Goal: Transaction & Acquisition: Purchase product/service

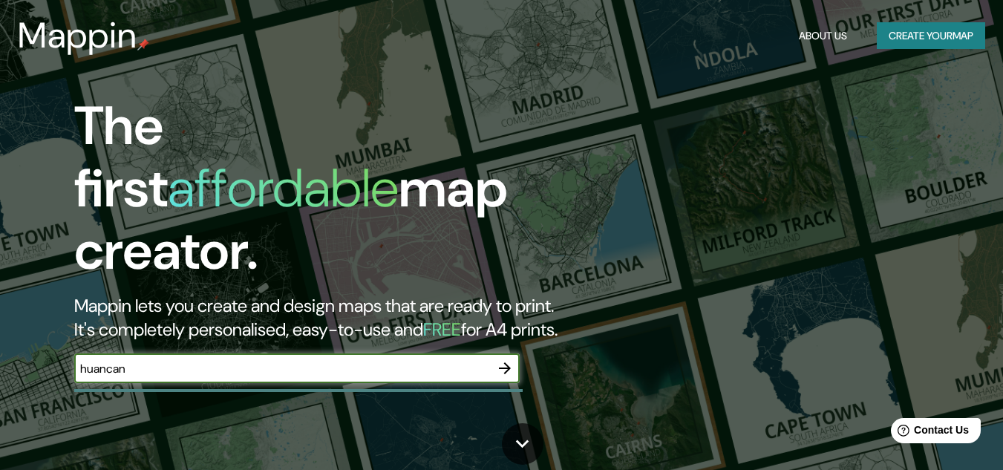
type input "huancan"
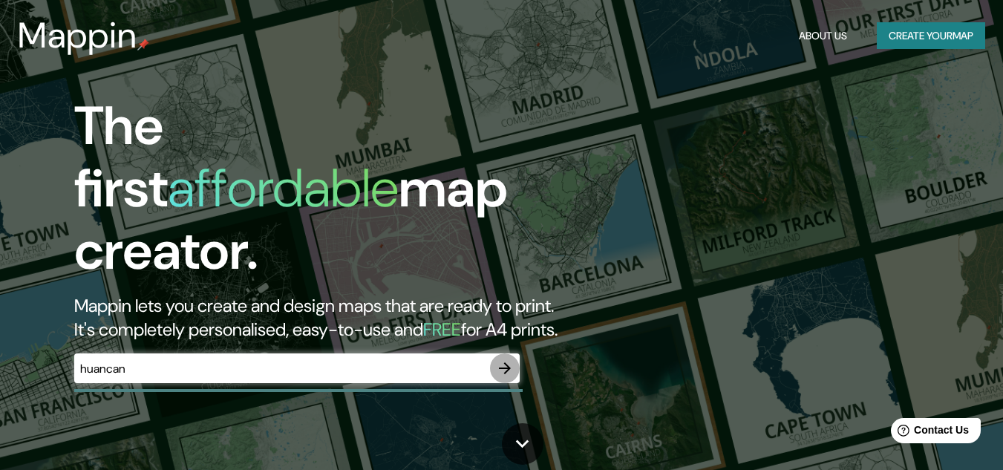
click at [505, 359] on icon "button" at bounding box center [505, 368] width 18 height 18
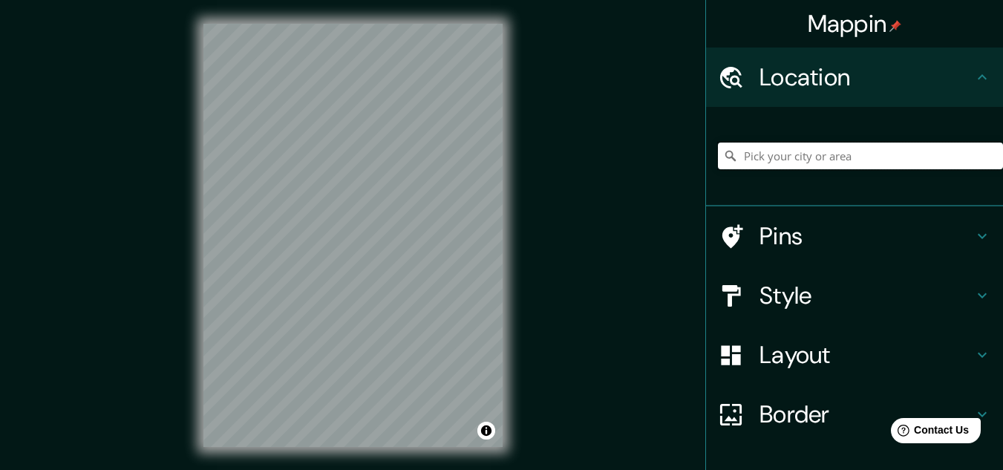
click at [852, 155] on input "Pick your city or area" at bounding box center [860, 156] width 285 height 27
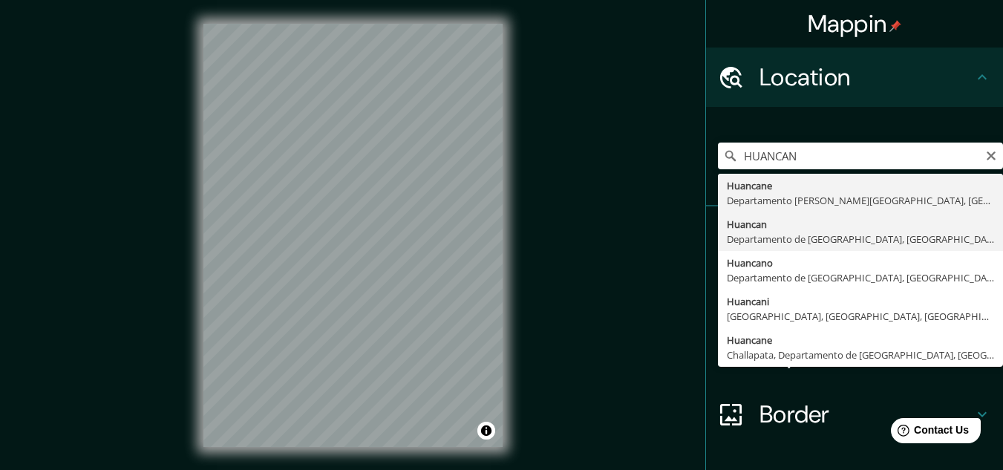
type input "Huancan, [GEOGRAPHIC_DATA], [GEOGRAPHIC_DATA]"
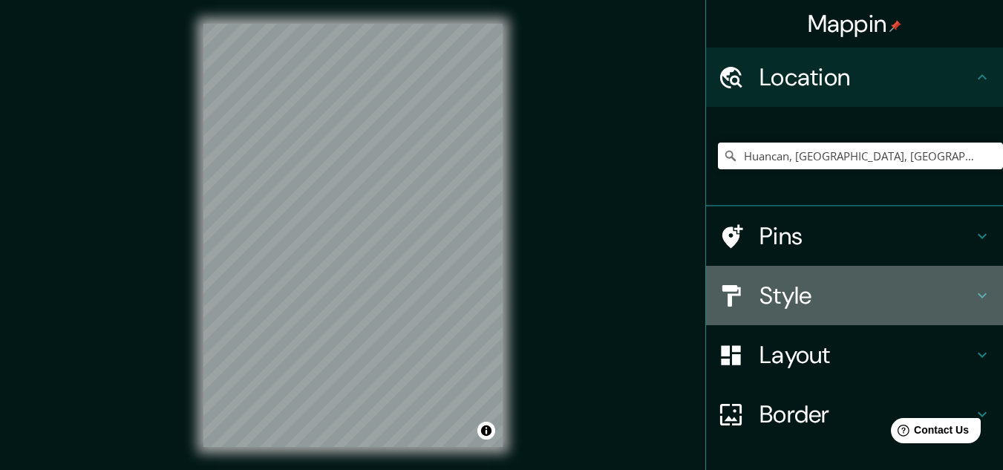
click at [772, 282] on h4 "Style" at bounding box center [867, 296] width 214 height 30
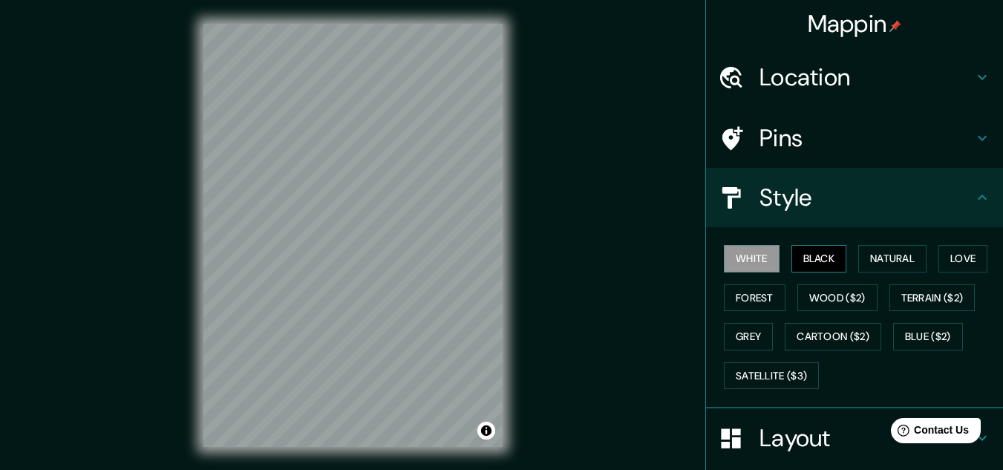
click at [801, 264] on button "Black" at bounding box center [820, 258] width 56 height 27
click at [861, 259] on button "Natural" at bounding box center [893, 258] width 68 height 27
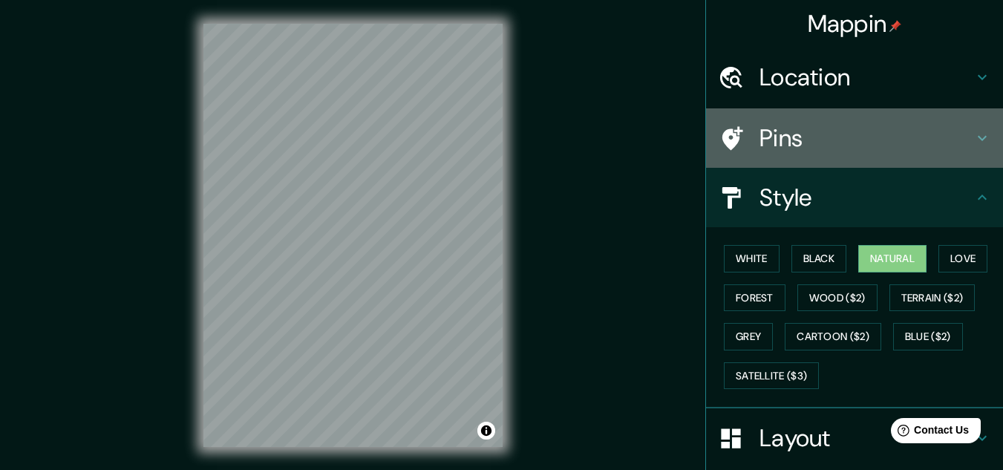
click at [866, 154] on div "Pins" at bounding box center [854, 137] width 297 height 59
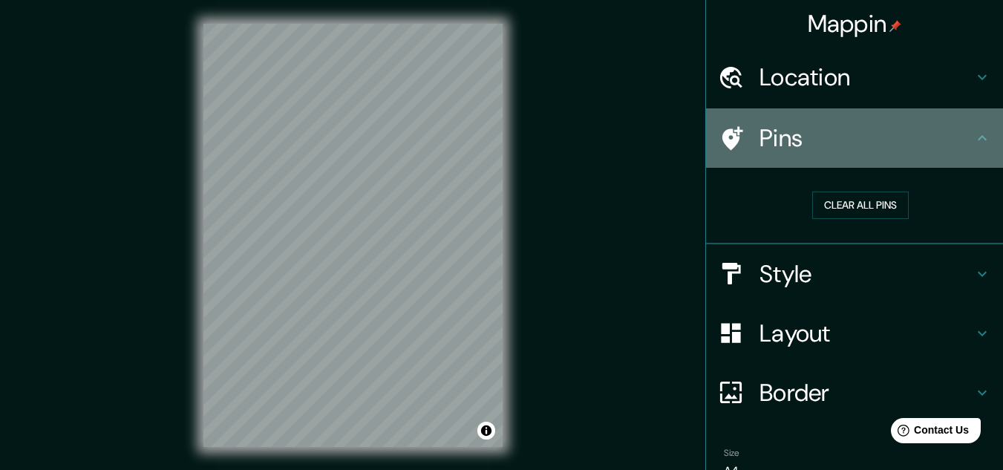
click at [887, 149] on h4 "Pins" at bounding box center [867, 138] width 214 height 30
click at [936, 132] on h4 "Pins" at bounding box center [867, 138] width 214 height 30
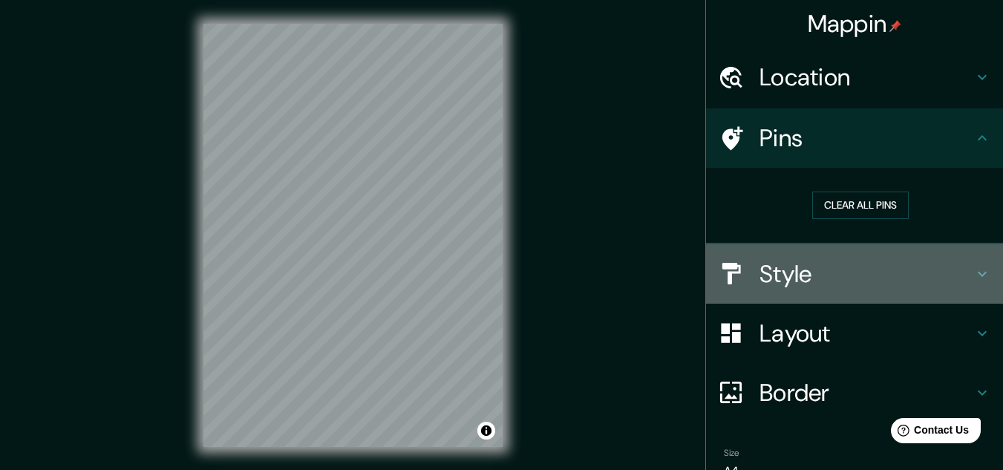
click at [812, 277] on h4 "Style" at bounding box center [867, 274] width 214 height 30
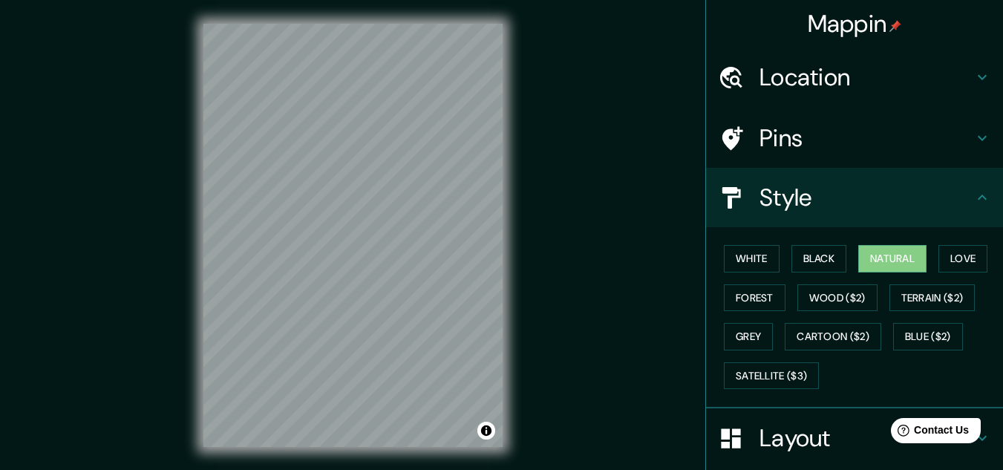
scroll to position [74, 0]
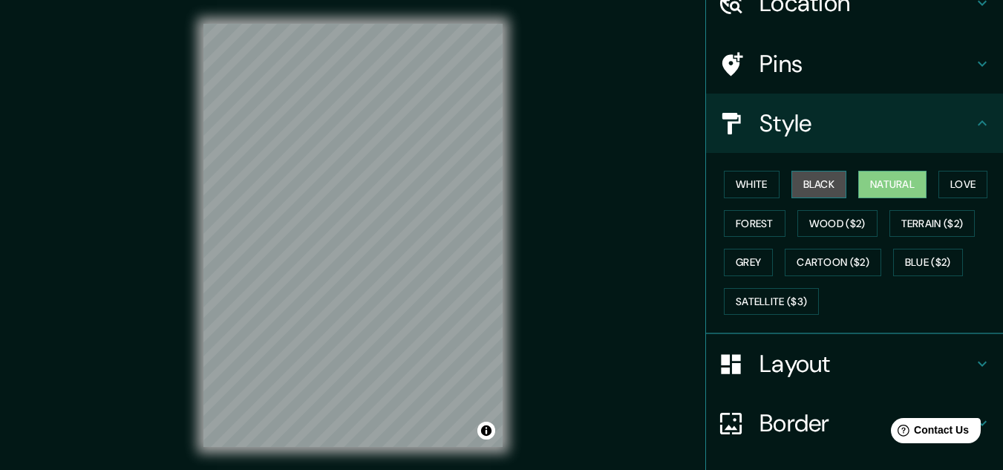
click at [803, 178] on button "Black" at bounding box center [820, 184] width 56 height 27
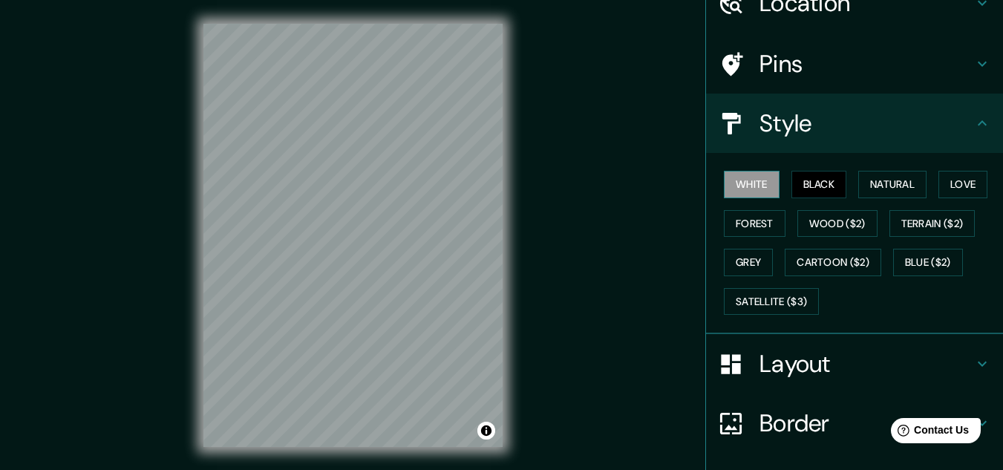
click at [752, 188] on button "White" at bounding box center [752, 184] width 56 height 27
click at [867, 186] on button "Natural" at bounding box center [893, 184] width 68 height 27
click at [749, 188] on button "White" at bounding box center [752, 184] width 56 height 27
click at [948, 191] on button "Love" at bounding box center [963, 184] width 49 height 27
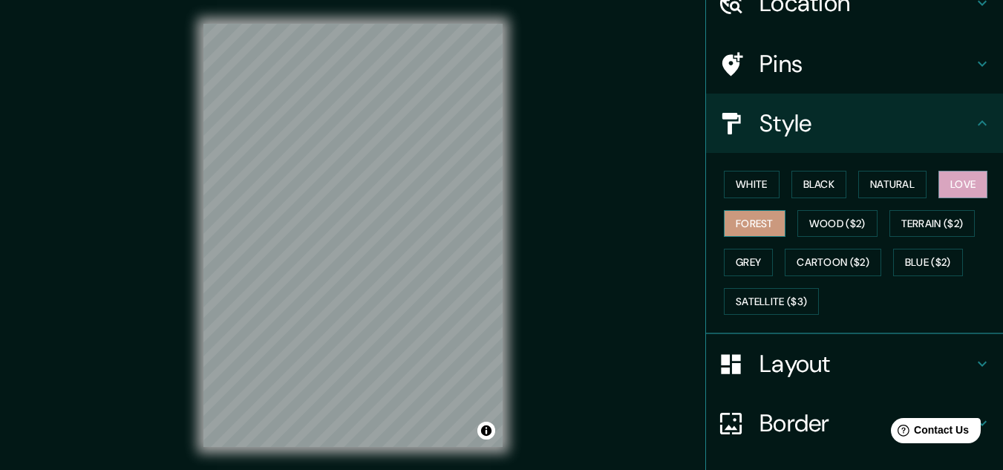
click at [755, 216] on button "Forest" at bounding box center [755, 223] width 62 height 27
click at [818, 218] on button "Wood ($2)" at bounding box center [838, 223] width 80 height 27
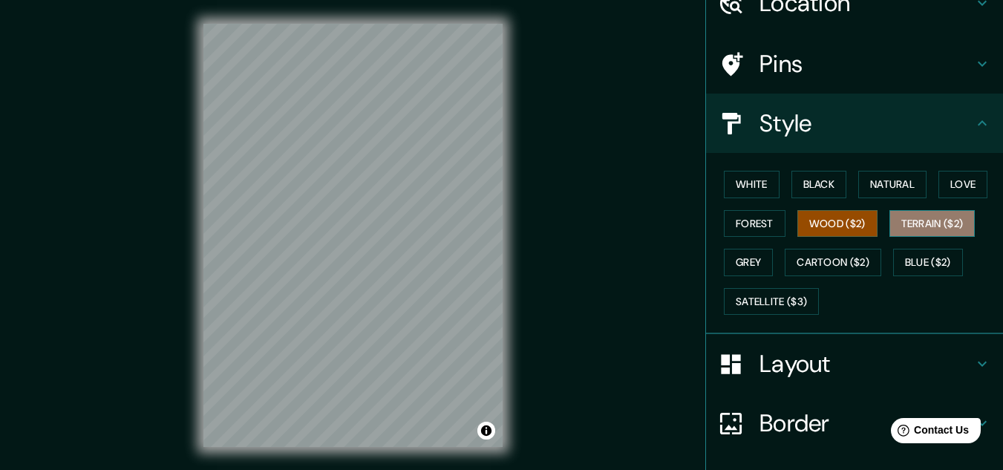
click at [906, 224] on button "Terrain ($2)" at bounding box center [933, 223] width 86 height 27
click at [906, 246] on div "White Black Natural Love Forest Wood ($2) Terrain ($2) Grey Cartoon ($2) Blue (…" at bounding box center [860, 243] width 285 height 156
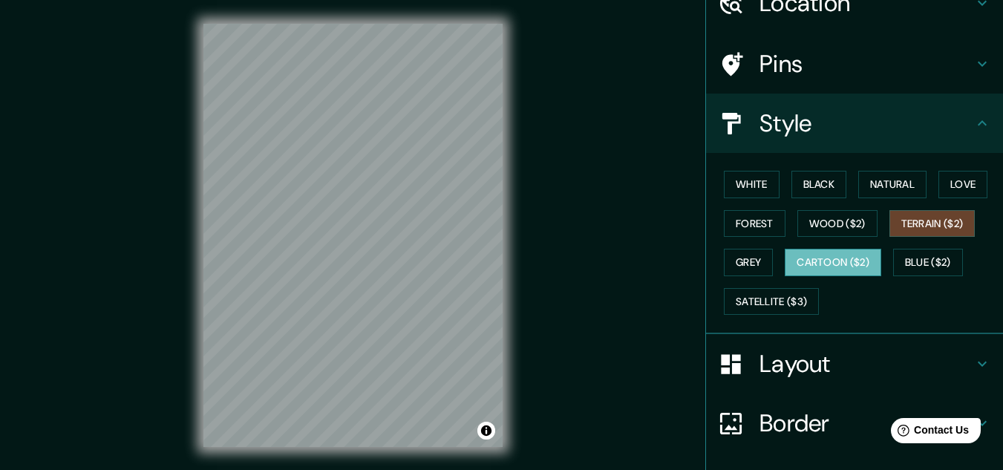
click at [848, 258] on button "Cartoon ($2)" at bounding box center [833, 262] width 97 height 27
click at [740, 264] on button "Grey" at bounding box center [748, 262] width 49 height 27
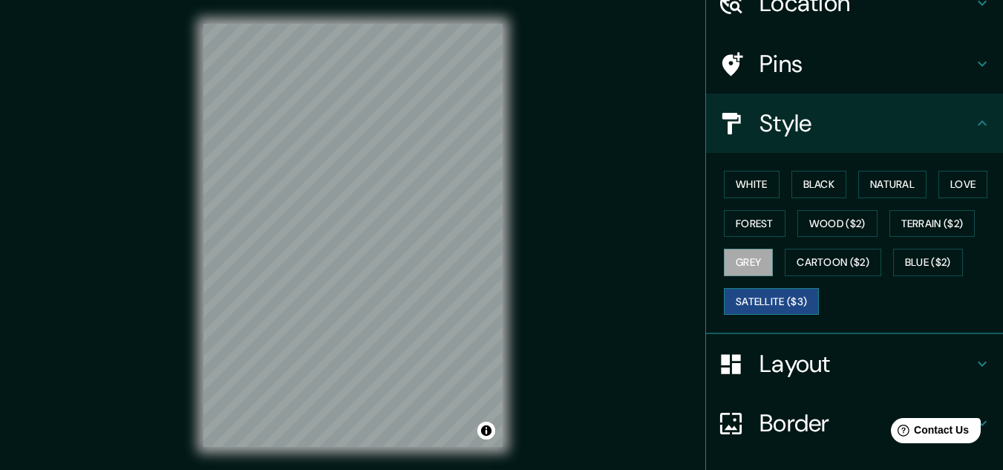
click at [768, 299] on button "Satellite ($3)" at bounding box center [771, 301] width 95 height 27
click at [911, 270] on button "Blue ($2)" at bounding box center [928, 262] width 70 height 27
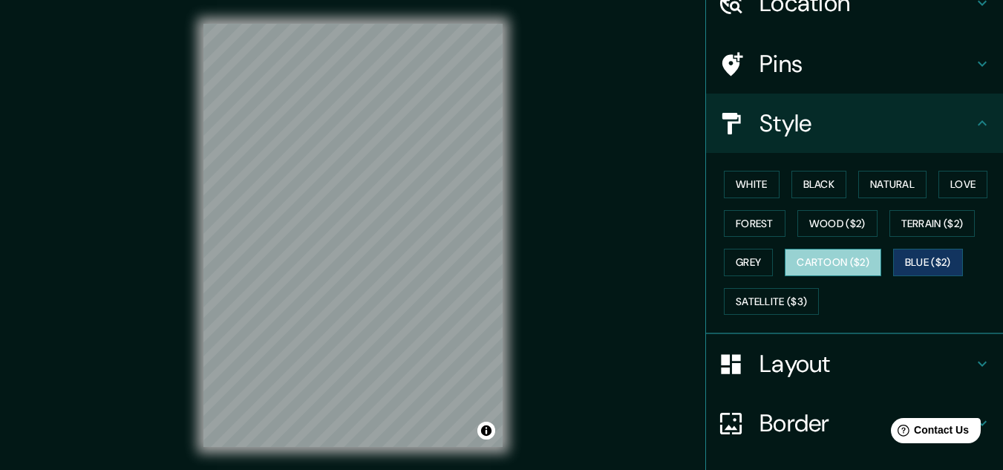
click at [857, 269] on button "Cartoon ($2)" at bounding box center [833, 262] width 97 height 27
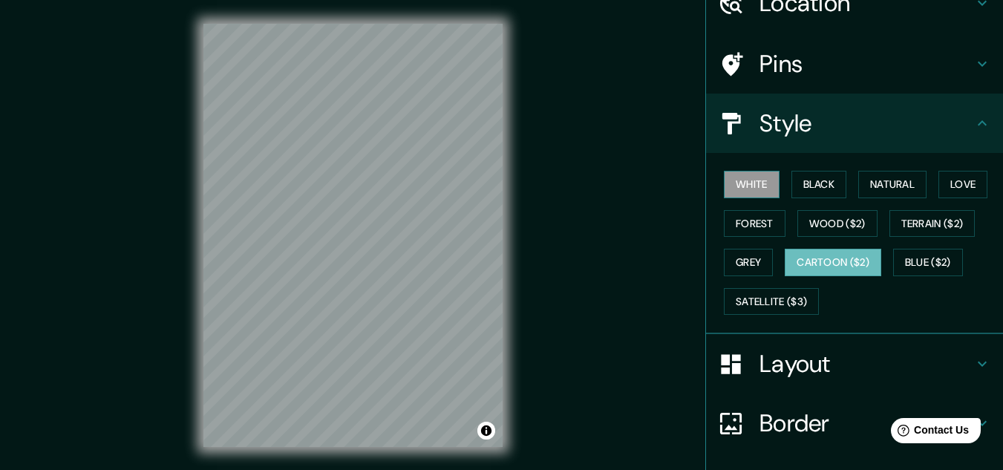
click at [740, 188] on button "White" at bounding box center [752, 184] width 56 height 27
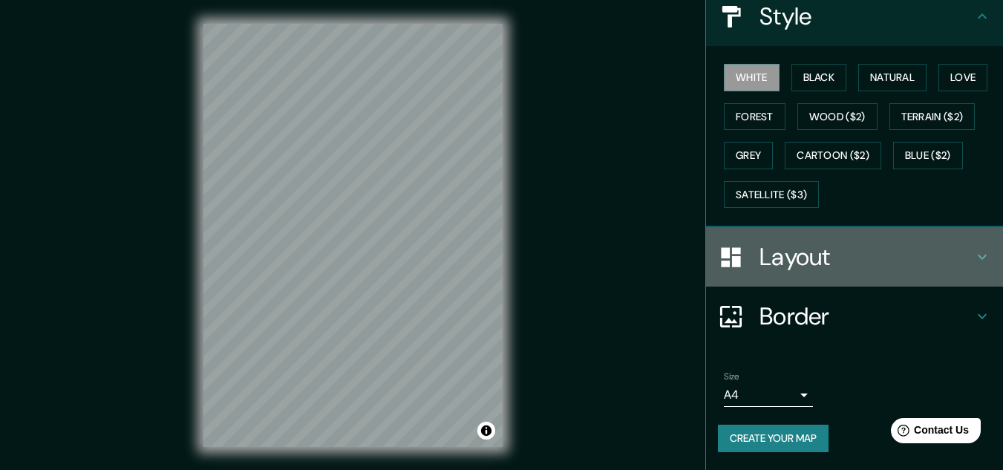
click at [877, 260] on h4 "Layout" at bounding box center [867, 257] width 214 height 30
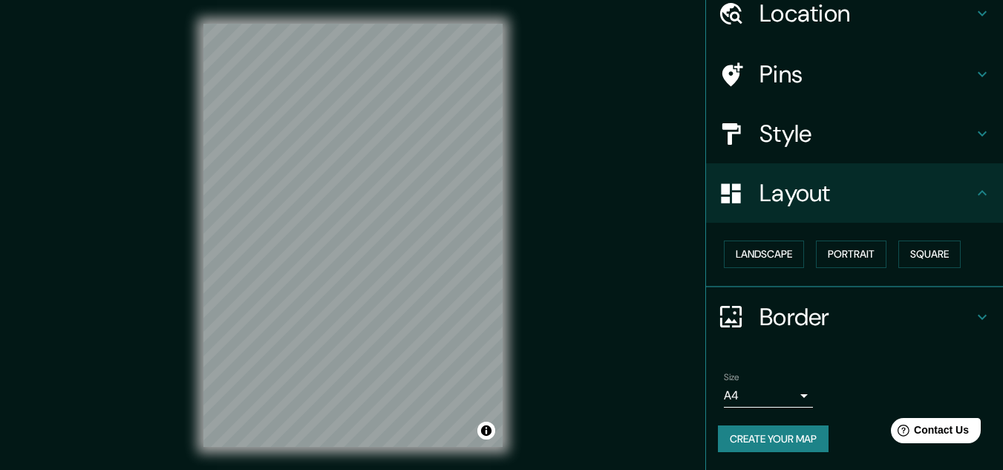
scroll to position [64, 0]
click at [772, 248] on button "Landscape" at bounding box center [764, 254] width 80 height 27
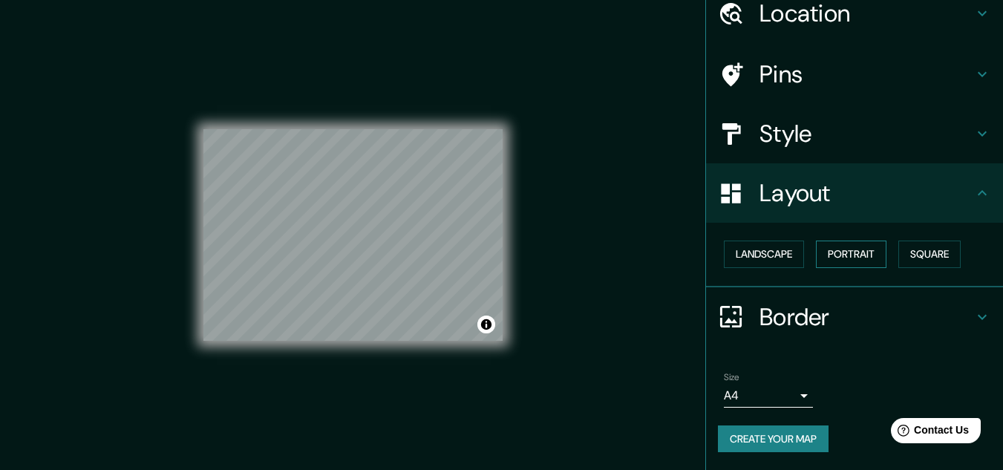
click at [816, 255] on button "Portrait" at bounding box center [851, 254] width 71 height 27
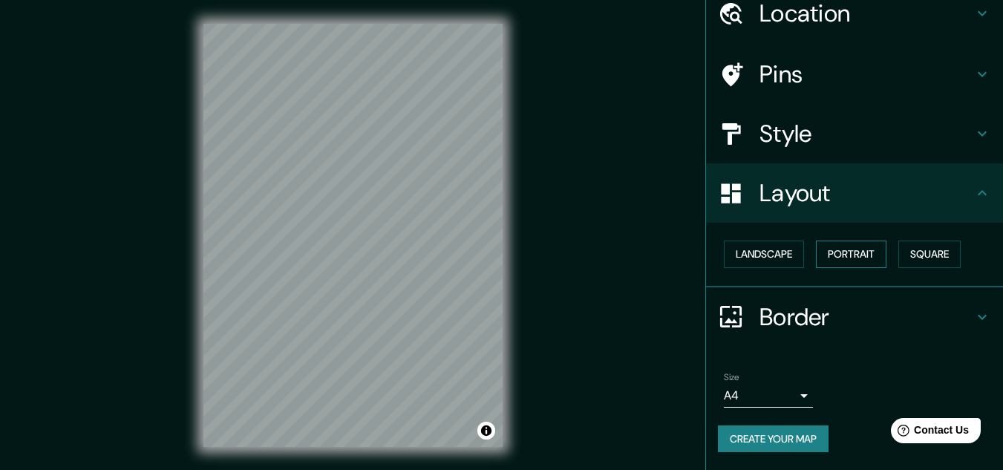
drag, startPoint x: 855, startPoint y: 252, endPoint x: 880, endPoint y: 252, distance: 25.3
click at [867, 252] on button "Portrait" at bounding box center [851, 254] width 71 height 27
drag, startPoint x: 889, startPoint y: 250, endPoint x: 916, endPoint y: 250, distance: 27.5
click at [896, 250] on div "Landscape Portrait Square" at bounding box center [860, 254] width 285 height 39
click at [916, 250] on button "Square" at bounding box center [930, 254] width 62 height 27
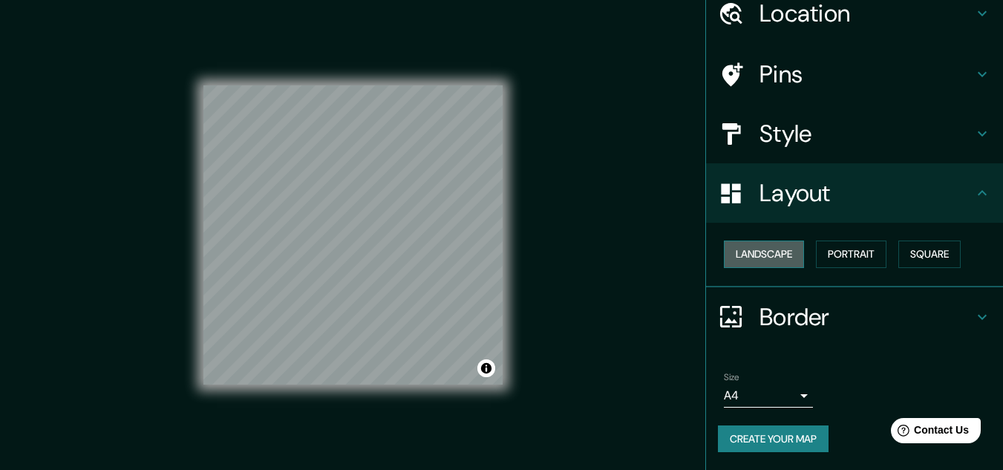
click at [775, 253] on button "Landscape" at bounding box center [764, 254] width 80 height 27
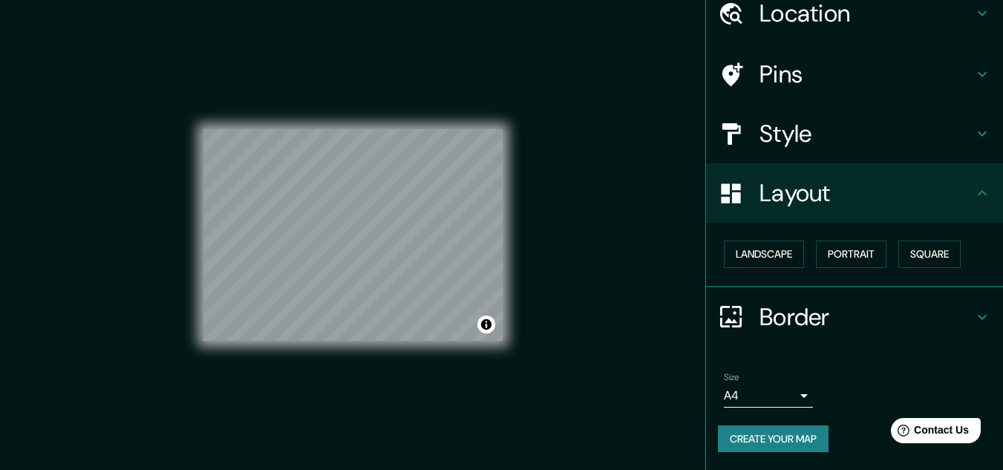
click at [813, 205] on h4 "Layout" at bounding box center [867, 193] width 214 height 30
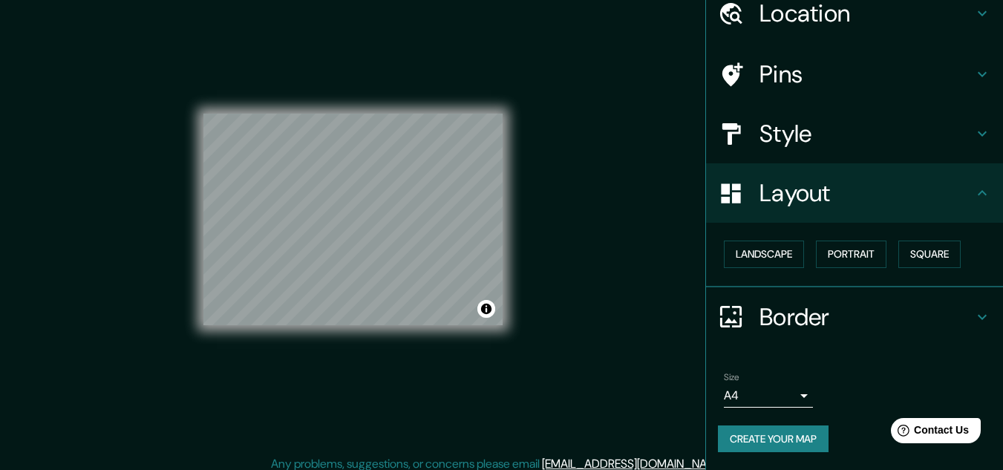
scroll to position [25, 0]
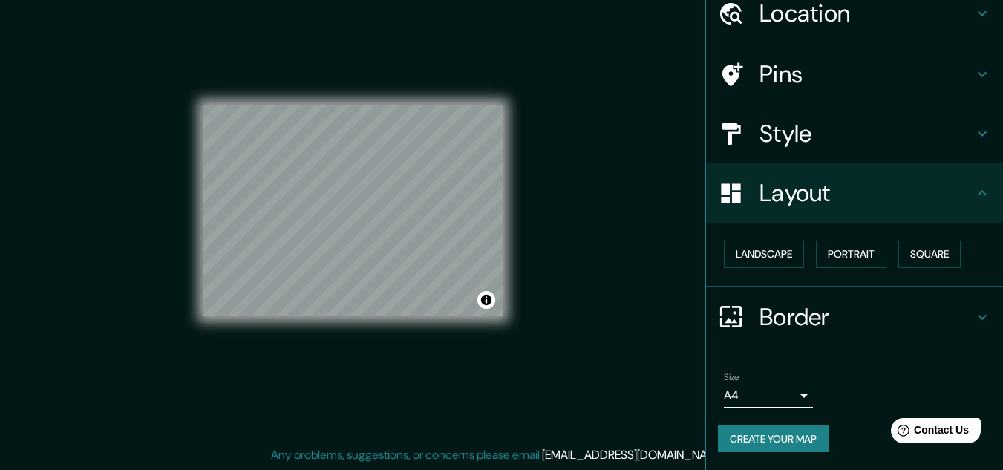
click at [825, 324] on h4 "Border" at bounding box center [867, 317] width 214 height 30
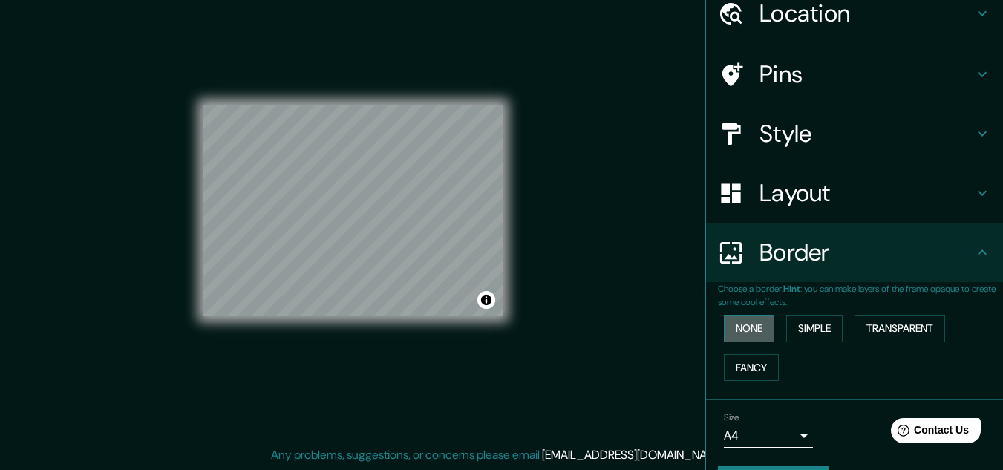
click at [758, 330] on button "None" at bounding box center [749, 328] width 51 height 27
click at [786, 329] on button "Simple" at bounding box center [814, 328] width 56 height 27
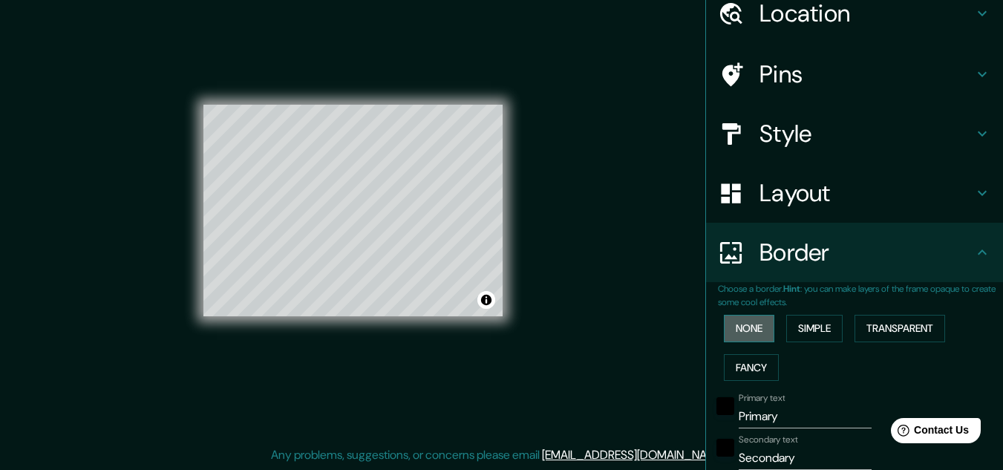
click at [740, 330] on button "None" at bounding box center [749, 328] width 51 height 27
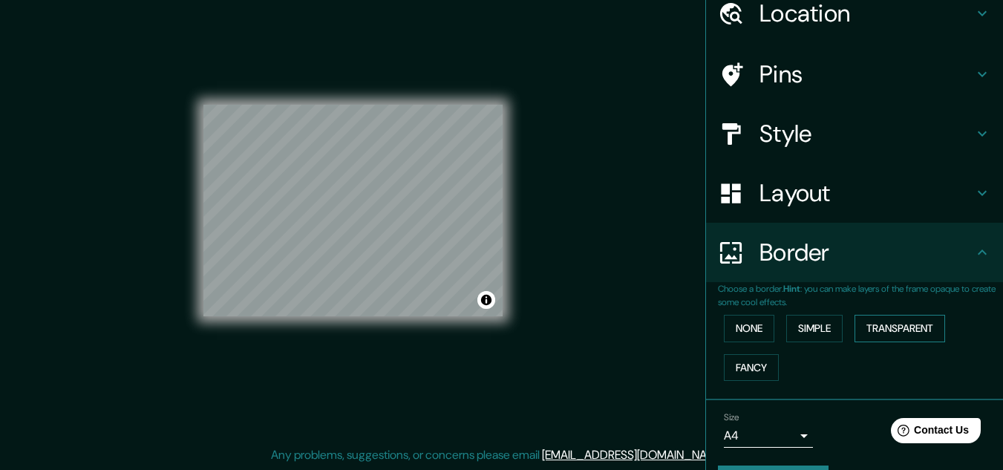
click at [860, 332] on button "Transparent" at bounding box center [900, 328] width 91 height 27
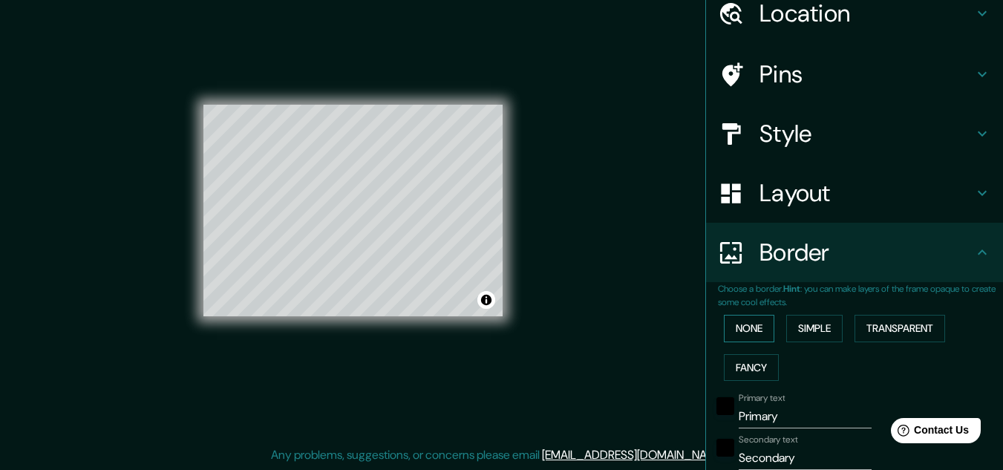
click at [752, 326] on button "None" at bounding box center [749, 328] width 51 height 27
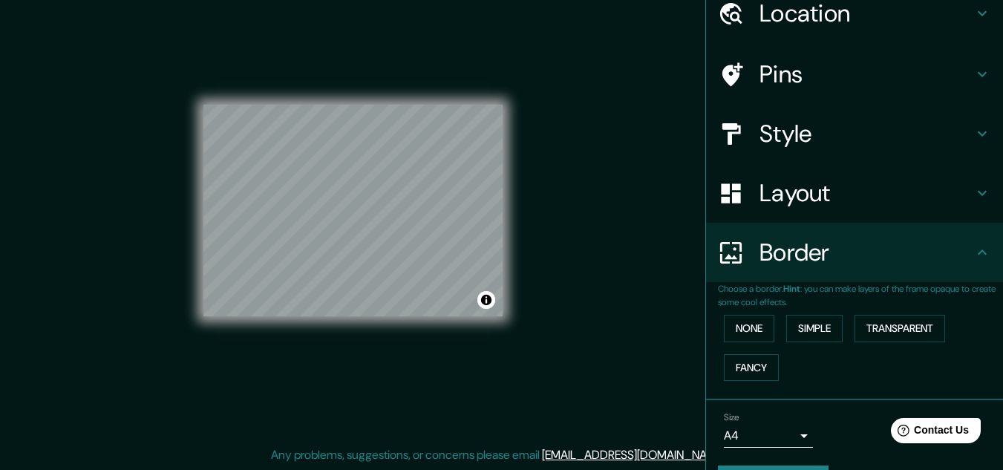
click at [745, 351] on div "None Simple Transparent Fancy" at bounding box center [860, 348] width 285 height 78
click at [746, 362] on button "Fancy" at bounding box center [751, 367] width 55 height 27
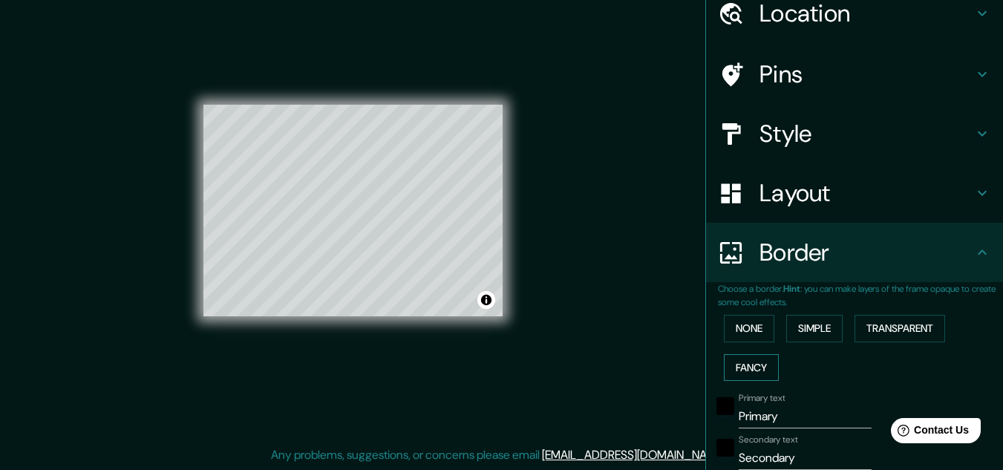
click at [746, 362] on button "Fancy" at bounding box center [751, 367] width 55 height 27
type input "161"
type input "32"
type input "16"
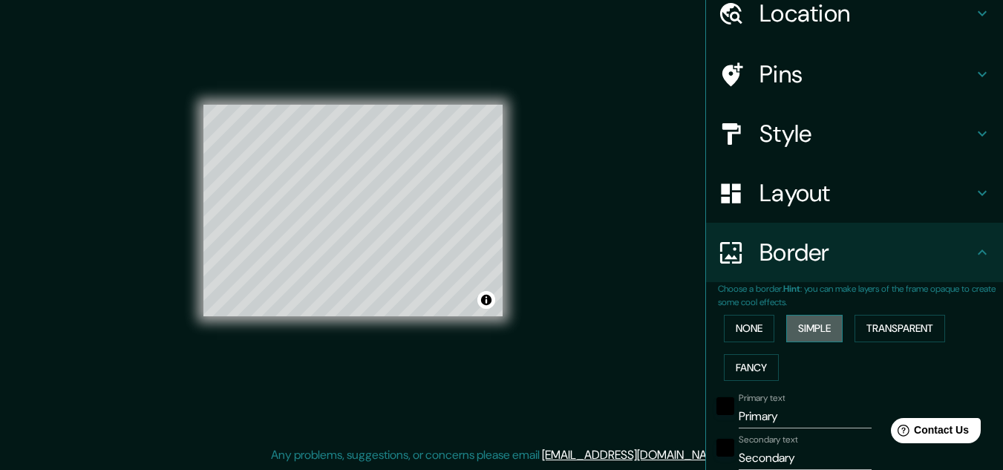
click at [801, 333] on button "Simple" at bounding box center [814, 328] width 56 height 27
click at [735, 333] on button "None" at bounding box center [749, 328] width 51 height 27
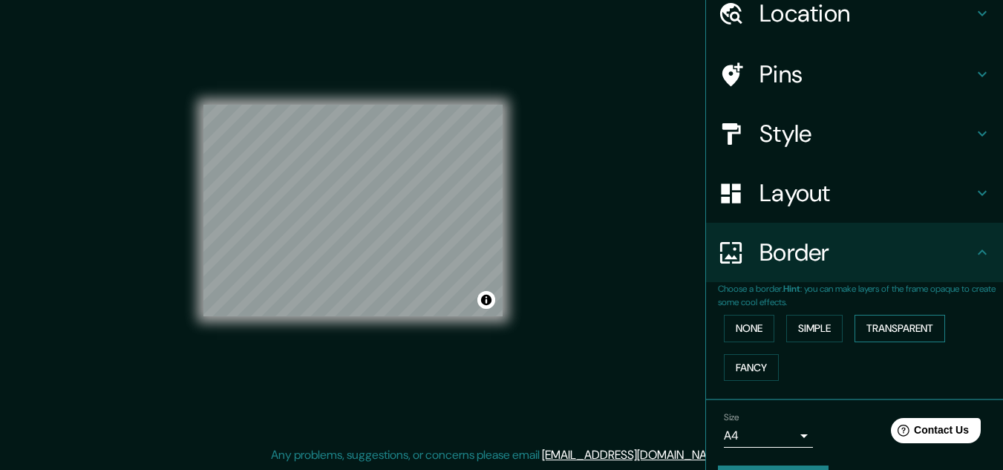
click at [873, 332] on button "Transparent" at bounding box center [900, 328] width 91 height 27
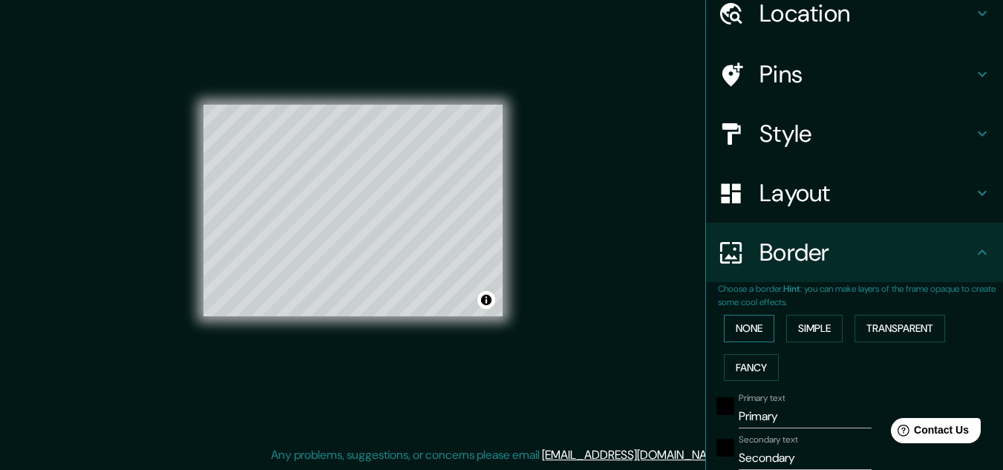
click at [747, 333] on button "None" at bounding box center [749, 328] width 51 height 27
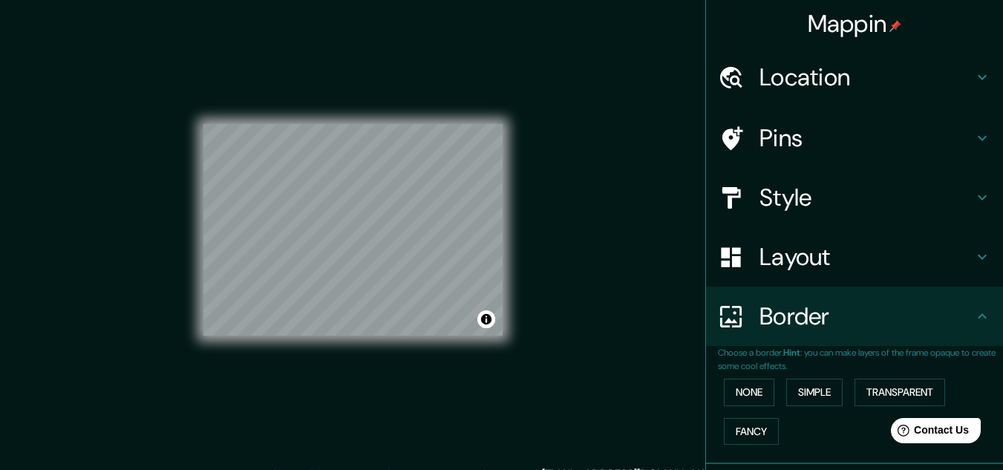
scroll to position [0, 0]
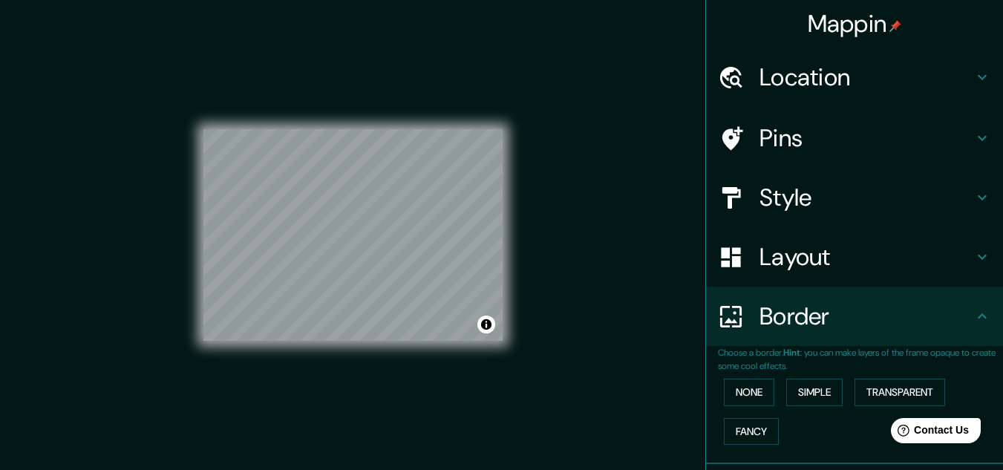
click at [851, 197] on h4 "Style" at bounding box center [867, 198] width 214 height 30
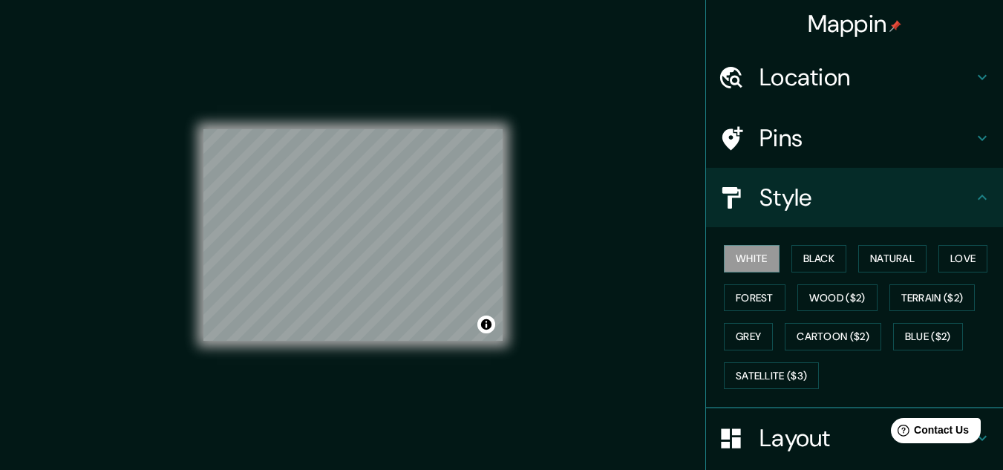
click at [840, 275] on div "White Black Natural Love Forest Wood ($2) Terrain ($2) Grey Cartoon ($2) Blue (…" at bounding box center [860, 317] width 285 height 156
click at [821, 264] on button "Black" at bounding box center [820, 258] width 56 height 27
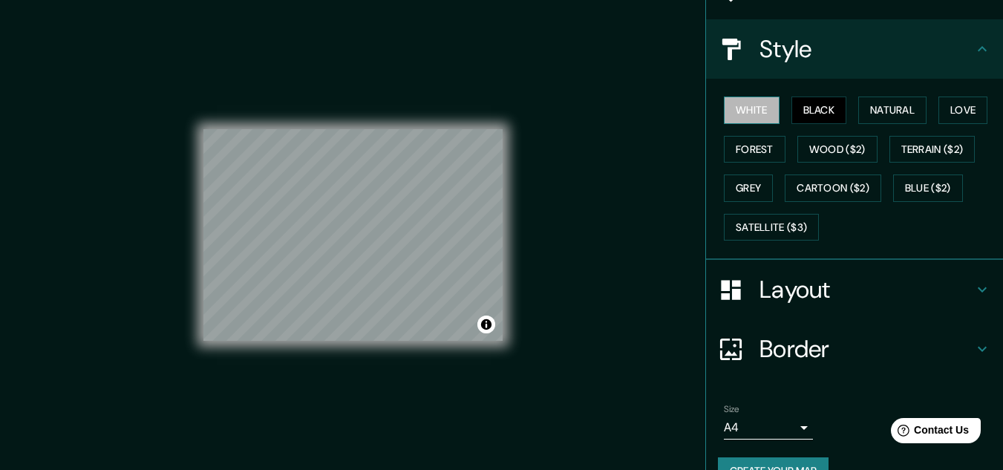
click at [757, 114] on button "White" at bounding box center [752, 110] width 56 height 27
click at [812, 120] on button "Black" at bounding box center [820, 110] width 56 height 27
click at [907, 99] on button "Natural" at bounding box center [893, 110] width 68 height 27
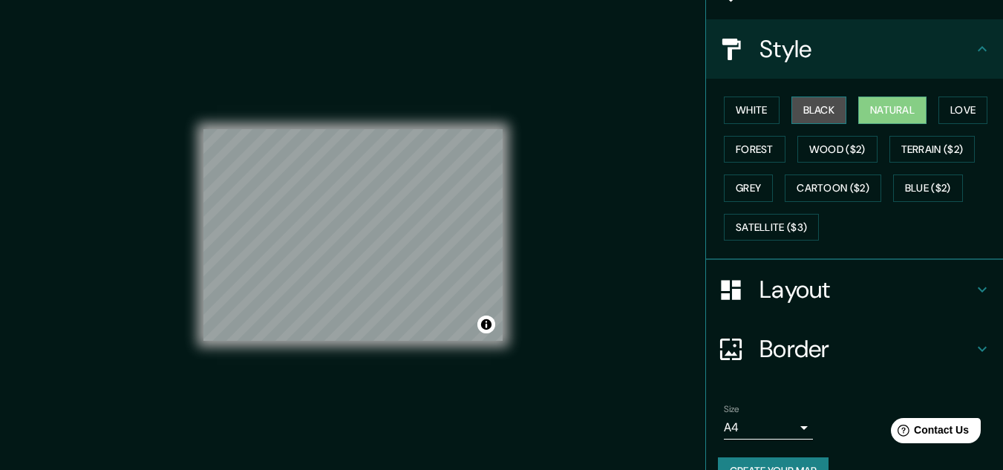
click at [836, 107] on button "Black" at bounding box center [820, 110] width 56 height 27
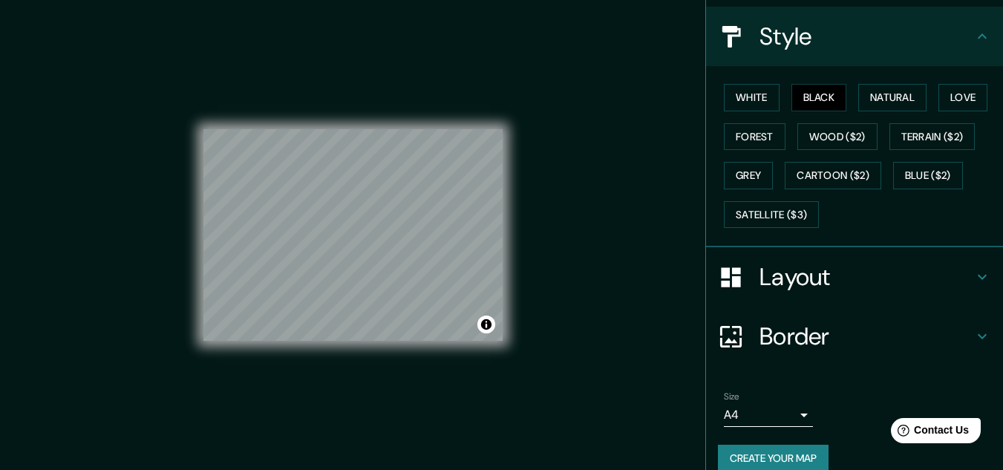
scroll to position [181, 0]
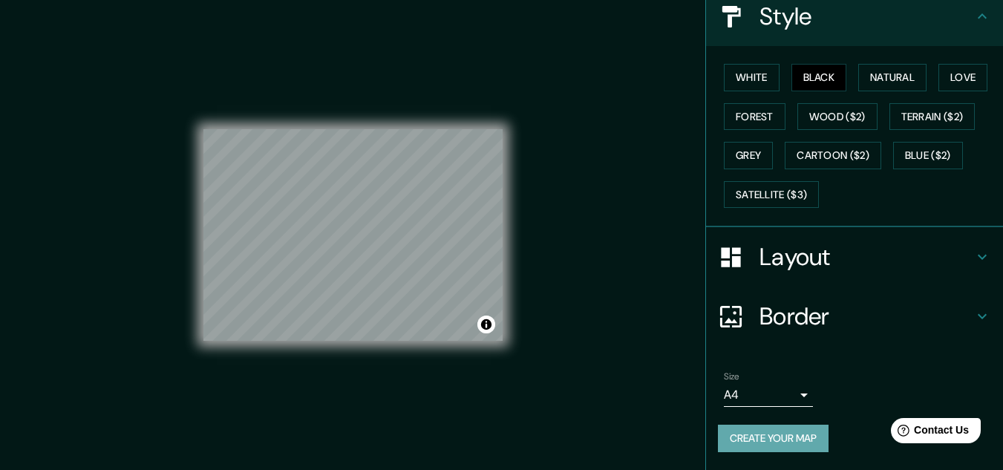
click at [800, 438] on button "Create your map" at bounding box center [773, 438] width 111 height 27
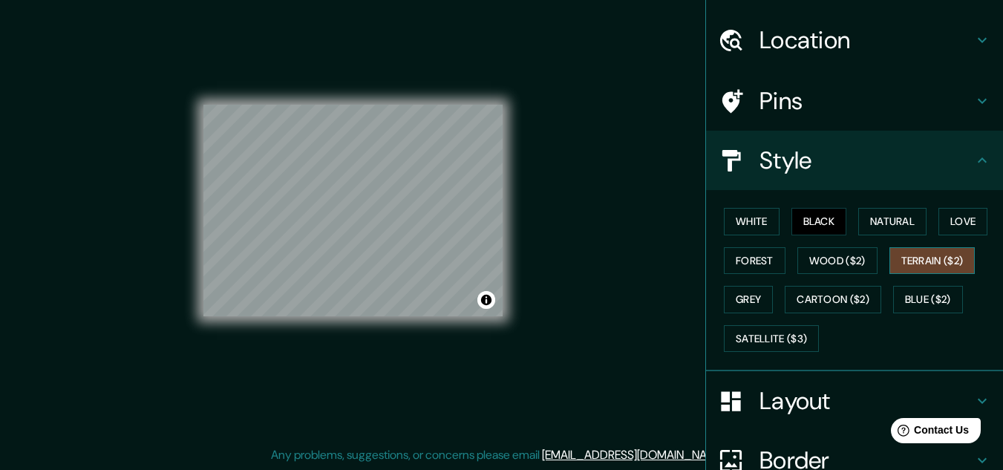
scroll to position [0, 0]
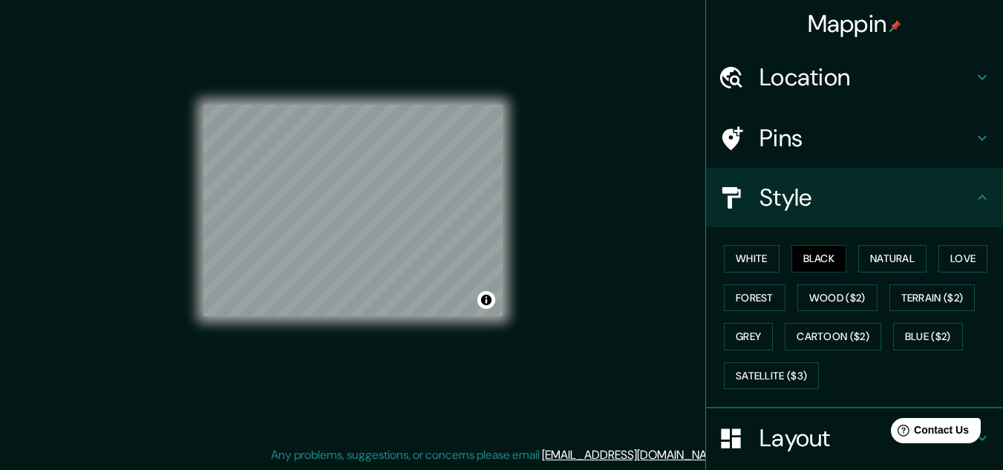
click at [919, 209] on h4 "Style" at bounding box center [867, 198] width 214 height 30
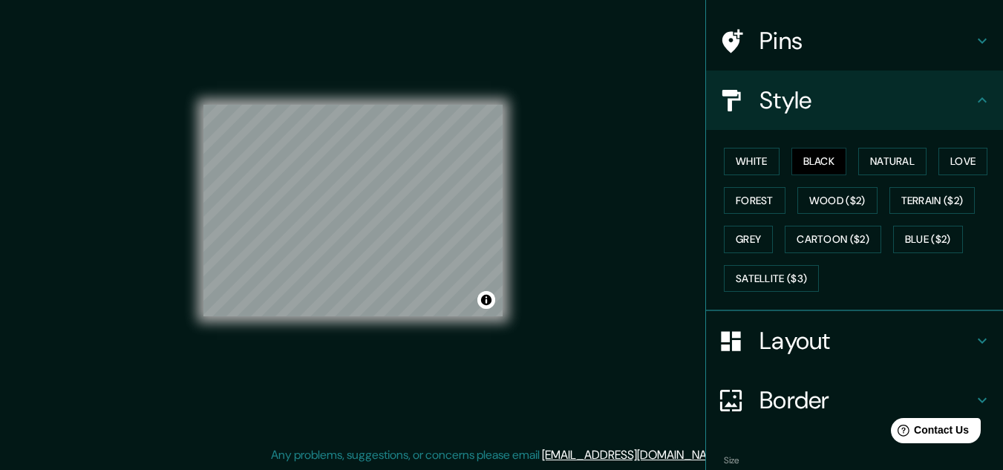
scroll to position [181, 0]
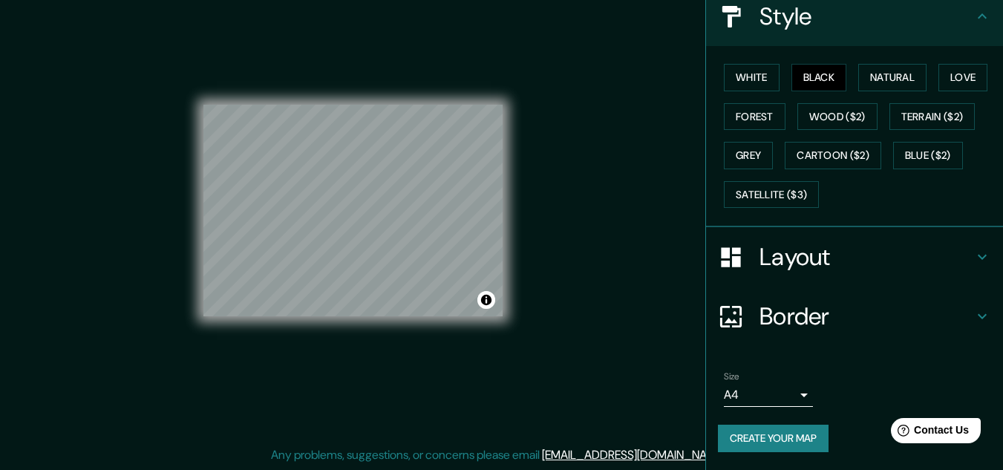
click at [795, 444] on button "Create your map" at bounding box center [773, 438] width 111 height 27
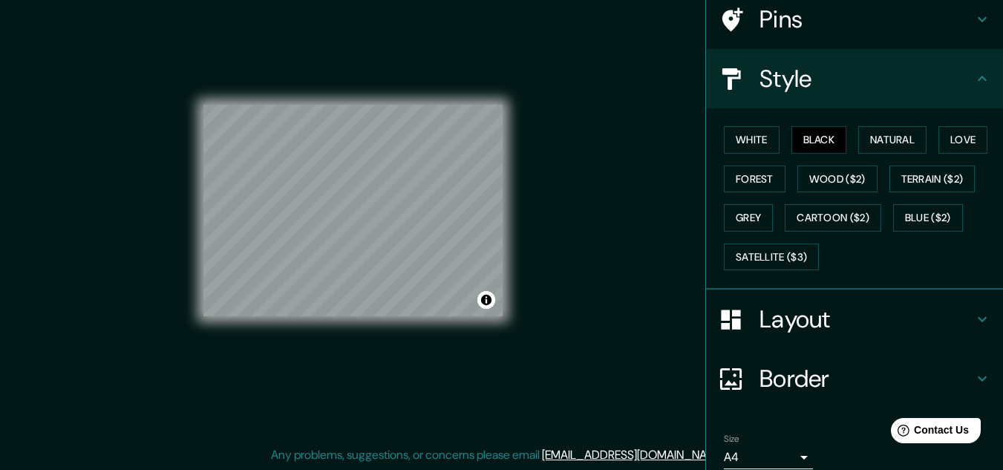
scroll to position [33, 0]
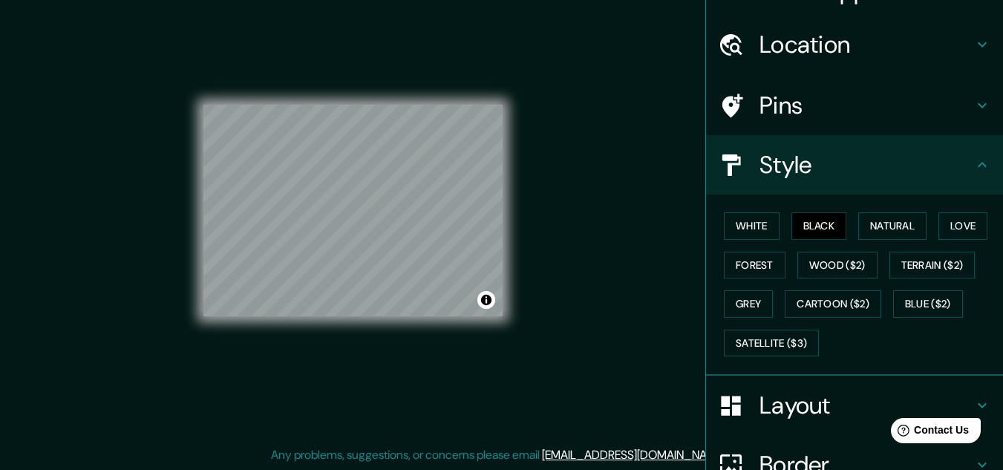
click at [898, 176] on h4 "Style" at bounding box center [867, 165] width 214 height 30
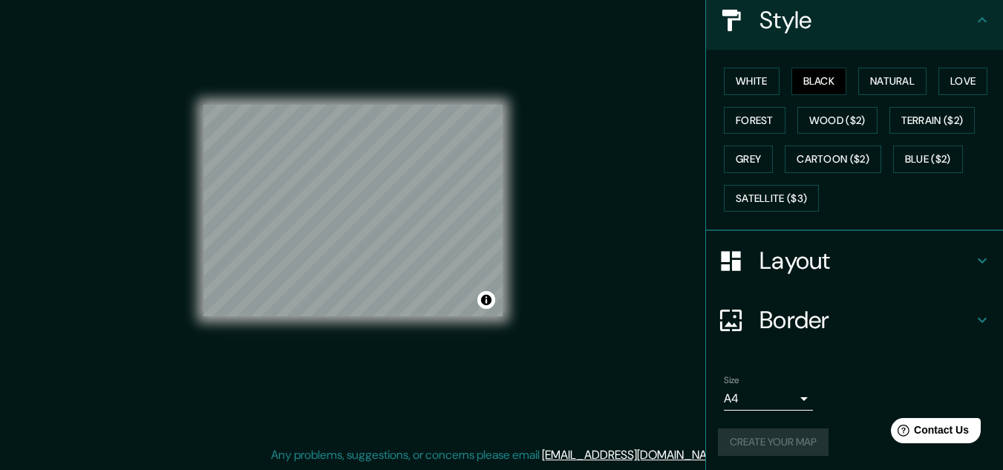
scroll to position [181, 0]
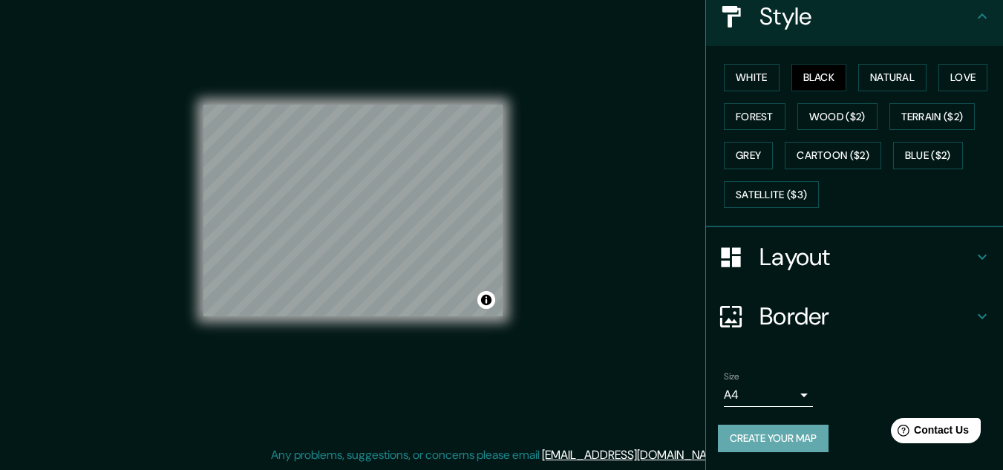
click at [744, 429] on button "Create your map" at bounding box center [773, 438] width 111 height 27
click at [744, 429] on div "Create your map" at bounding box center [854, 438] width 273 height 27
click at [745, 429] on div "Create your map" at bounding box center [854, 438] width 273 height 27
click at [745, 430] on div "Create your map" at bounding box center [854, 438] width 273 height 27
click at [746, 432] on div "Create your map" at bounding box center [854, 438] width 273 height 27
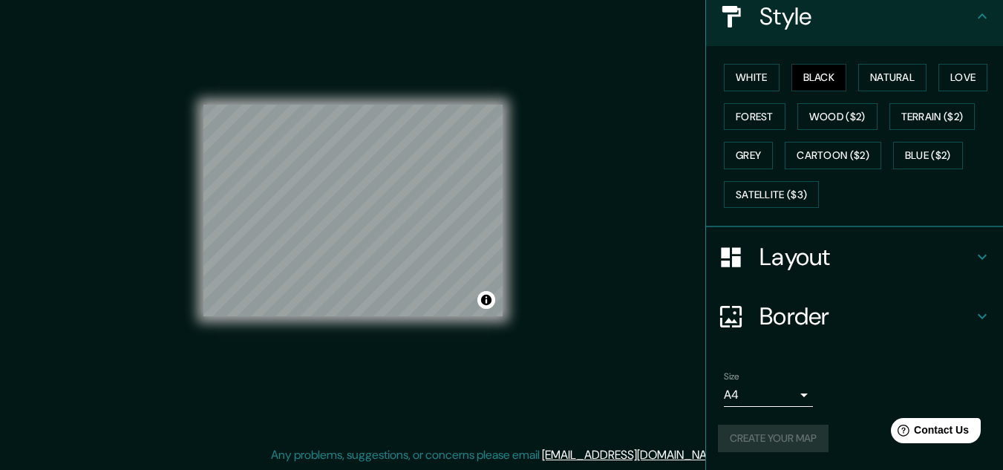
click at [746, 434] on div "Create your map" at bounding box center [854, 438] width 273 height 27
click at [746, 436] on div "Create your map" at bounding box center [854, 438] width 273 height 27
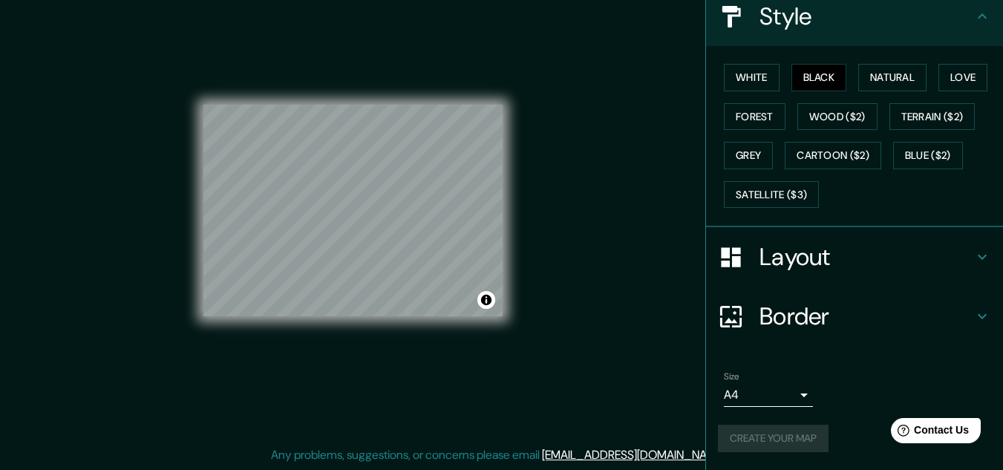
click at [746, 436] on div "Create your map" at bounding box center [854, 438] width 273 height 27
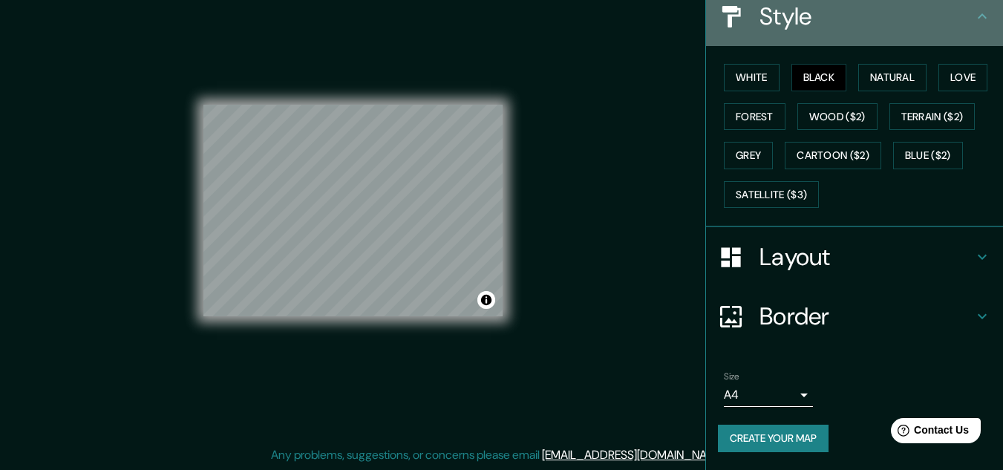
click at [974, 15] on icon at bounding box center [983, 16] width 18 height 18
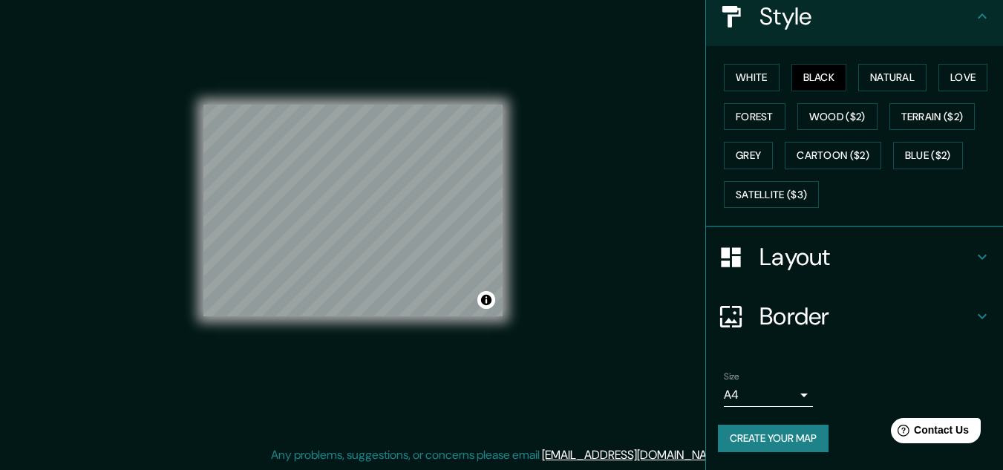
click at [978, 18] on icon at bounding box center [982, 15] width 9 height 5
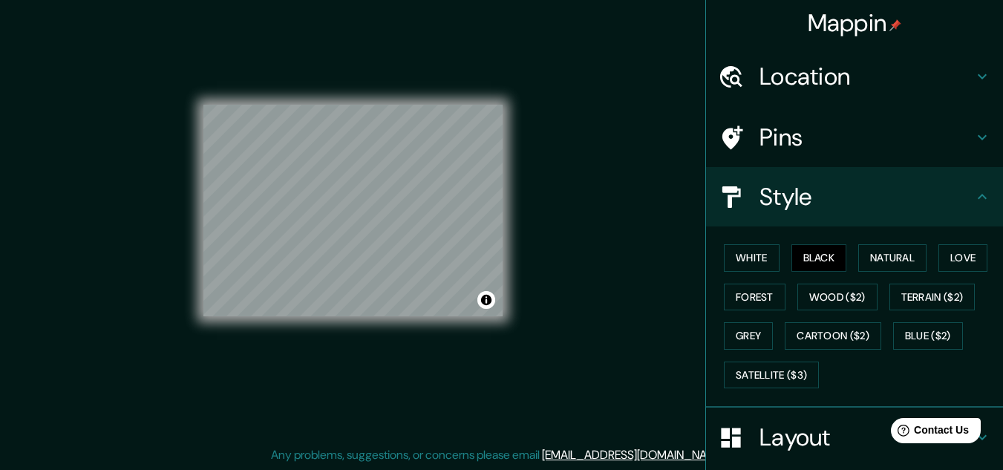
scroll to position [0, 0]
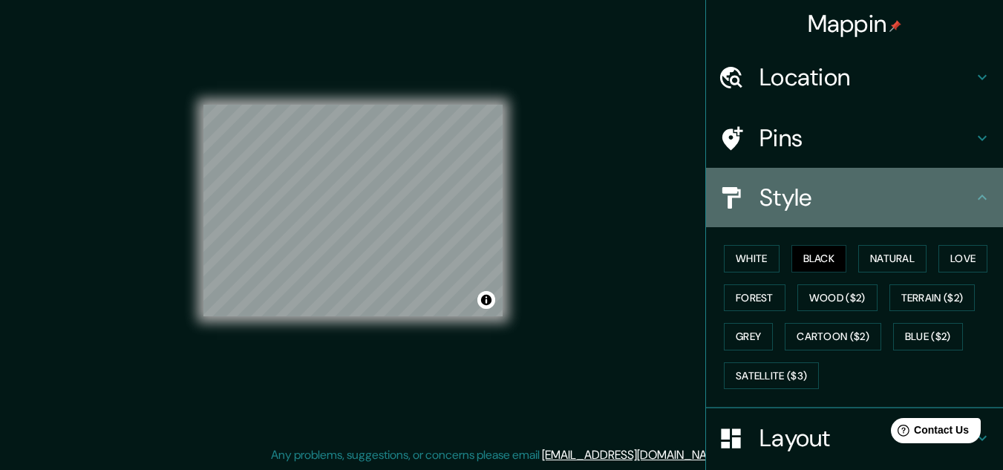
click at [950, 211] on h4 "Style" at bounding box center [867, 198] width 214 height 30
click at [905, 206] on h4 "Style" at bounding box center [867, 198] width 214 height 30
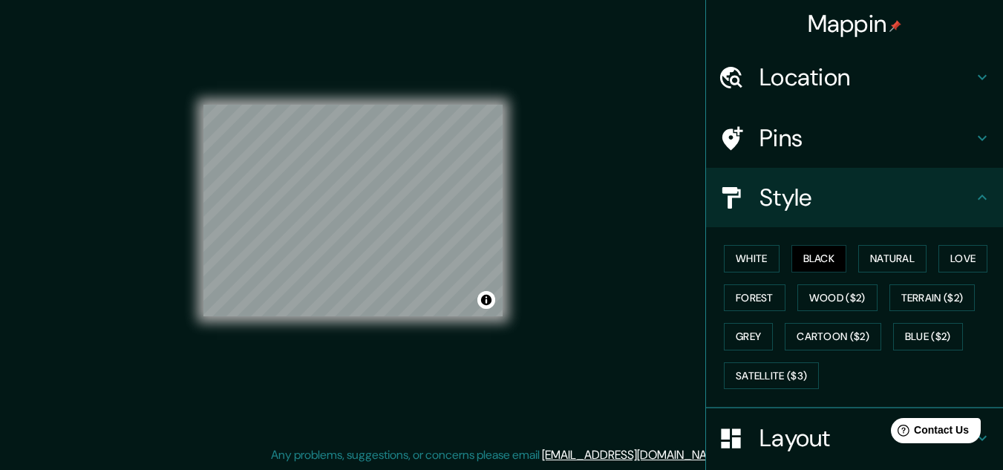
click at [904, 206] on h4 "Style" at bounding box center [867, 198] width 214 height 30
click at [902, 146] on h4 "Pins" at bounding box center [867, 138] width 214 height 30
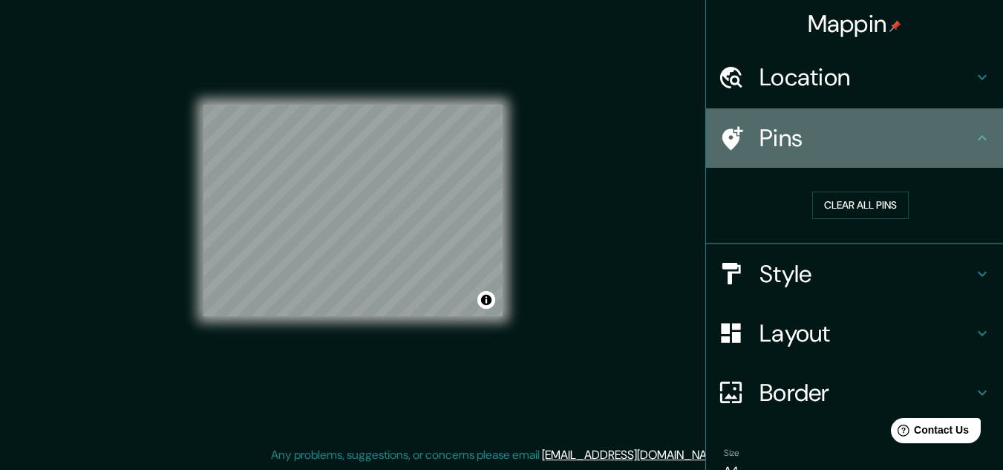
click at [896, 129] on h4 "Pins" at bounding box center [867, 138] width 214 height 30
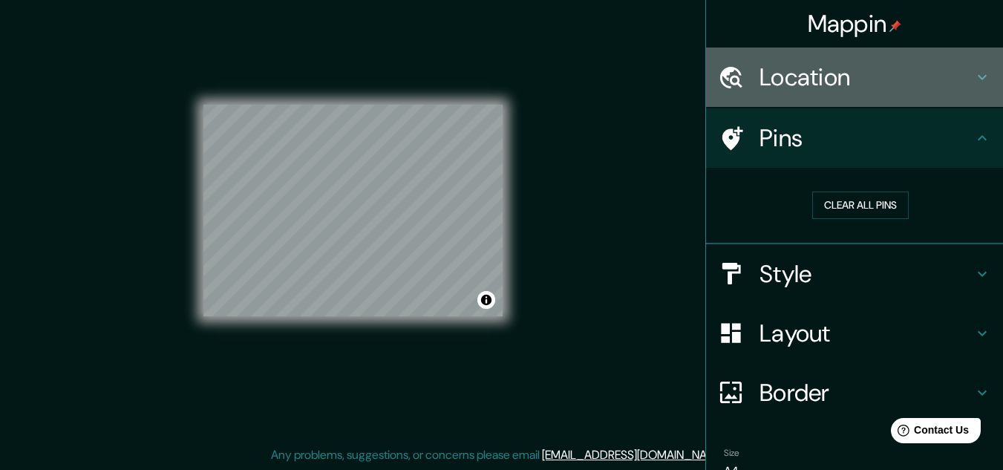
click at [951, 88] on h4 "Location" at bounding box center [867, 77] width 214 height 30
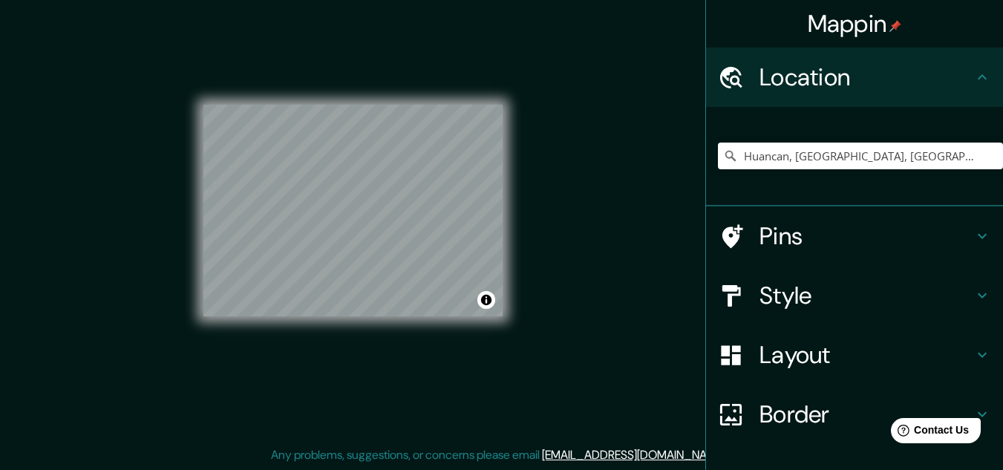
click at [931, 84] on h4 "Location" at bounding box center [867, 77] width 214 height 30
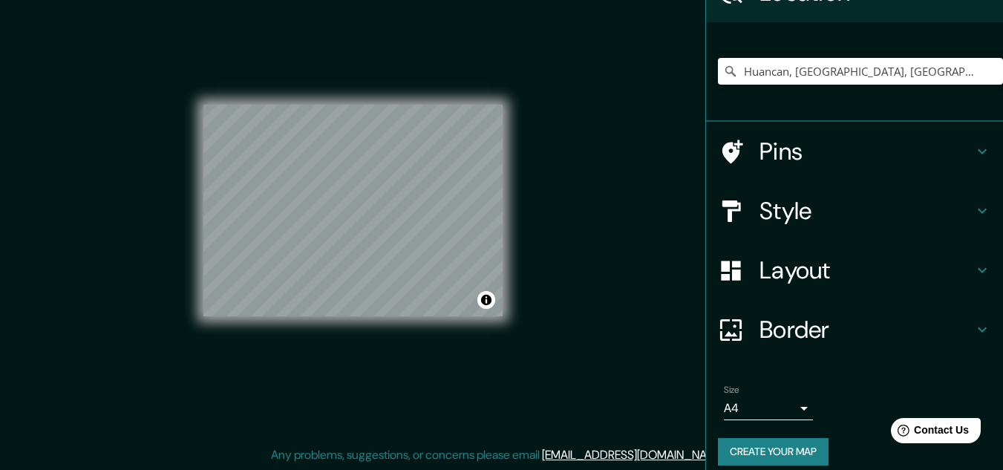
scroll to position [98, 0]
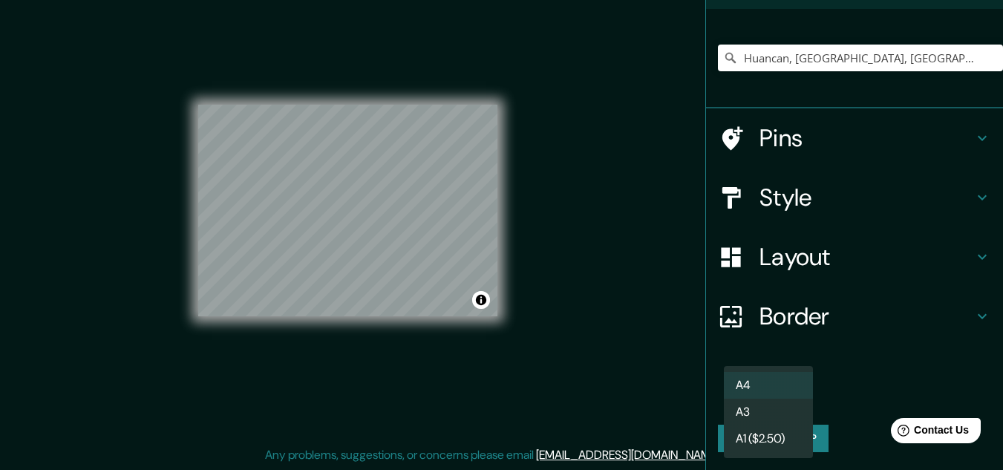
click at [792, 392] on body "Mappin Location Huancan, Departamento de Junín, Perú Huancan Departamento de Ju…" at bounding box center [501, 210] width 1003 height 470
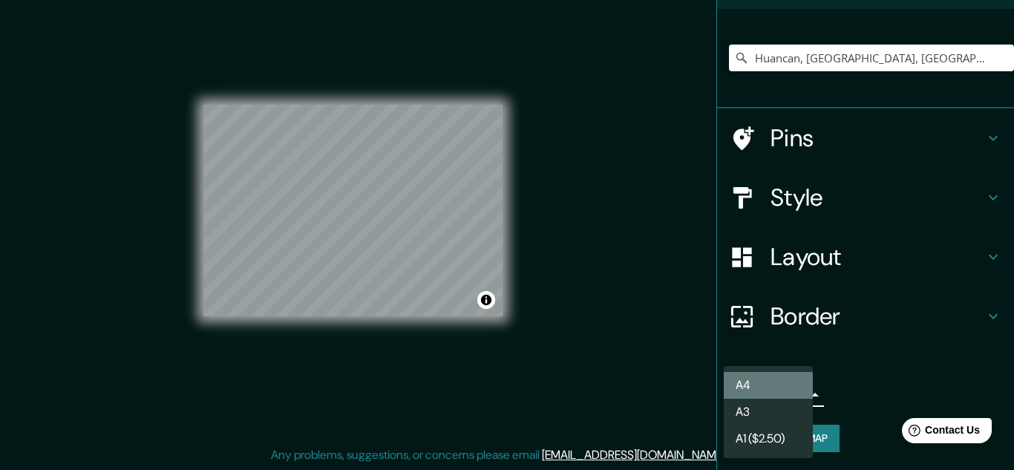
click at [790, 380] on li "A4" at bounding box center [768, 385] width 89 height 27
click at [798, 394] on body "Mappin Location Huancan, Departamento de Junín, Perú Huancan Departamento de Ju…" at bounding box center [507, 210] width 1014 height 470
click at [784, 409] on li "A3" at bounding box center [768, 412] width 89 height 27
type input "a4"
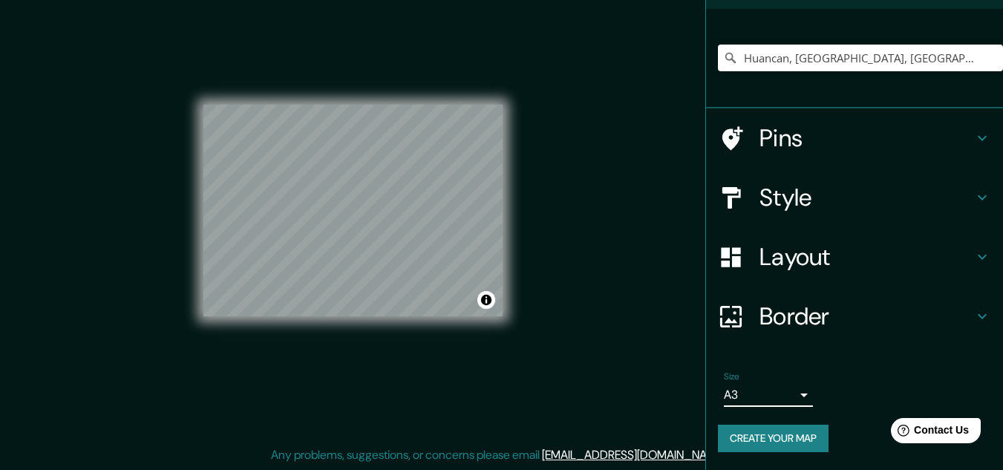
click at [792, 431] on button "Create your map" at bounding box center [773, 438] width 111 height 27
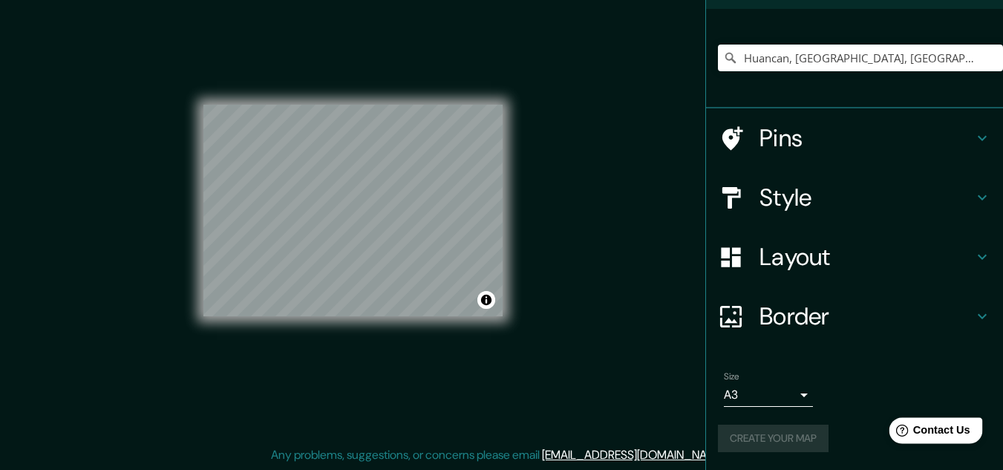
click at [938, 437] on span "Contact Us" at bounding box center [941, 430] width 57 height 13
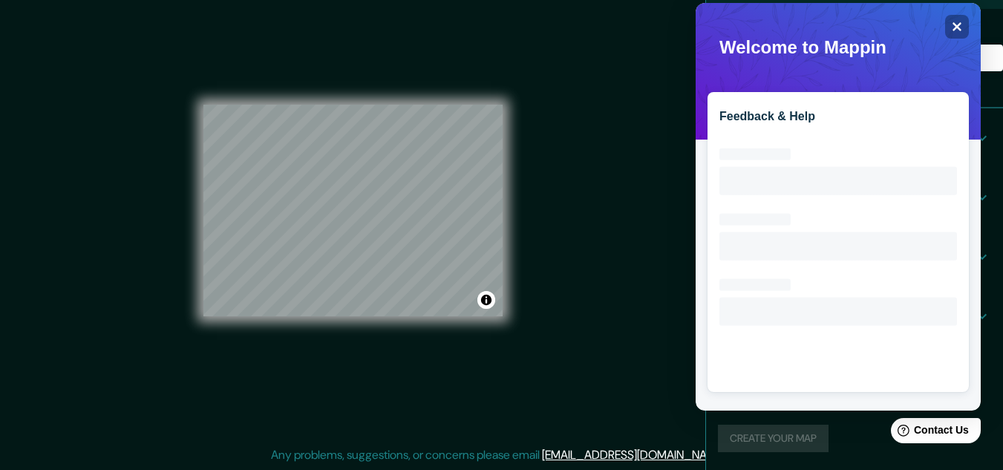
scroll to position [0, 0]
click at [648, 110] on div "Mappin Location Huancan, Departamento de Junín, Perú Huancan Departamento de Ju…" at bounding box center [501, 222] width 1003 height 495
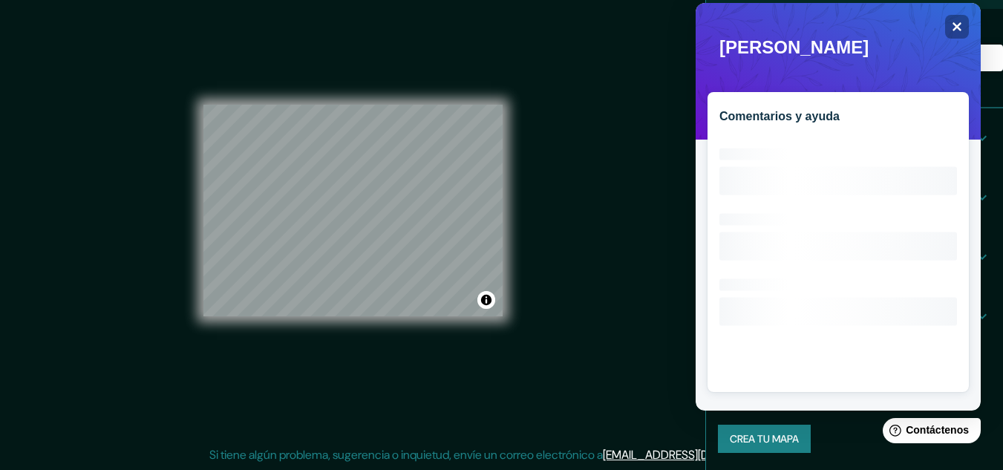
click at [820, 110] on font "Comentarios y ayuda" at bounding box center [780, 116] width 120 height 13
click at [829, 124] on div "Comentarios y ayuda Loading interface..." at bounding box center [838, 242] width 261 height 300
click at [831, 120] on font "Comentarios y ayuda" at bounding box center [780, 116] width 120 height 13
click at [809, 163] on icon "Loading interface..." at bounding box center [839, 257] width 238 height 238
click at [808, 145] on icon "Loading interface..." at bounding box center [839, 257] width 238 height 238
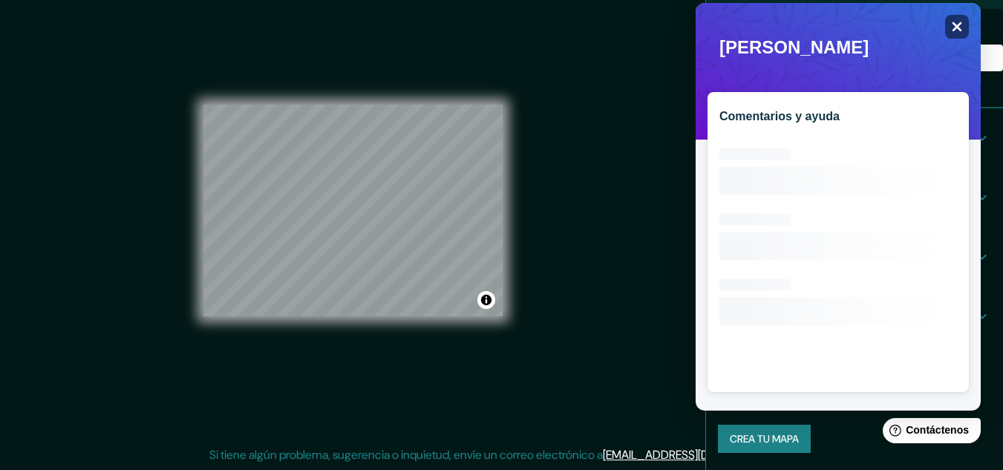
click at [965, 34] on div "Close" at bounding box center [957, 27] width 24 height 24
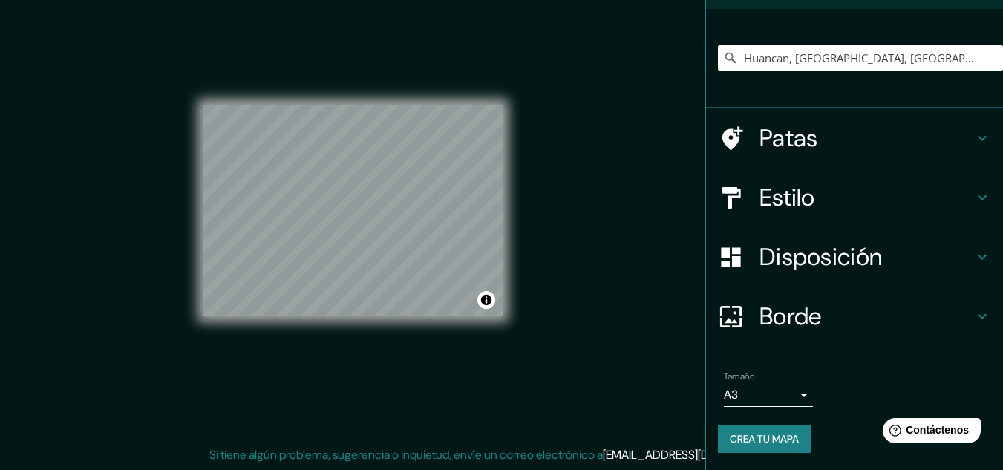
click at [799, 436] on button "Crea tu mapa" at bounding box center [764, 439] width 93 height 28
click at [915, 424] on font "Contáctenos" at bounding box center [937, 430] width 65 height 13
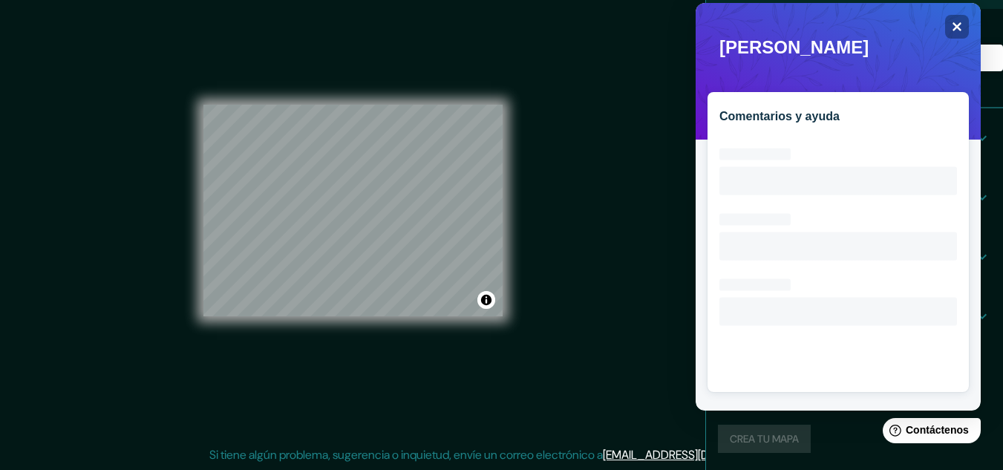
drag, startPoint x: 858, startPoint y: 41, endPoint x: 786, endPoint y: 21, distance: 74.1
click at [962, 26] on icon "Close" at bounding box center [956, 26] width 11 height 11
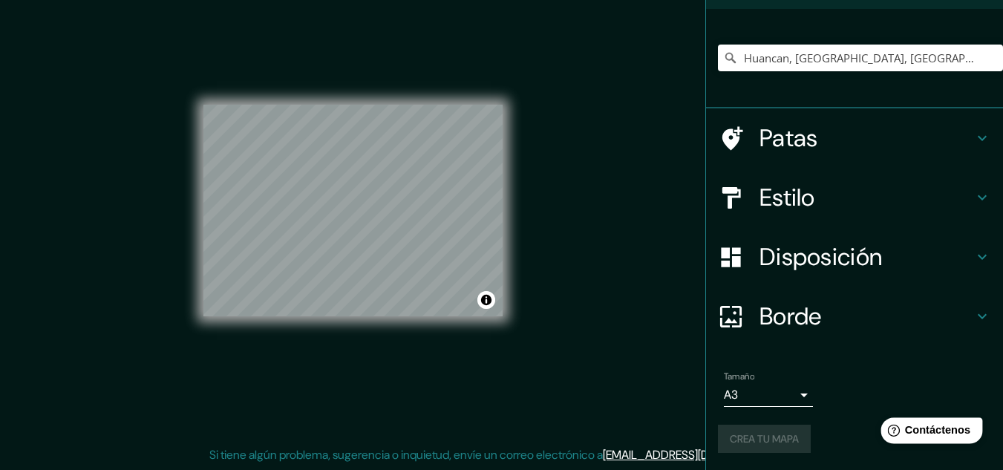
click at [951, 437] on font "Contáctenos" at bounding box center [937, 430] width 65 height 13
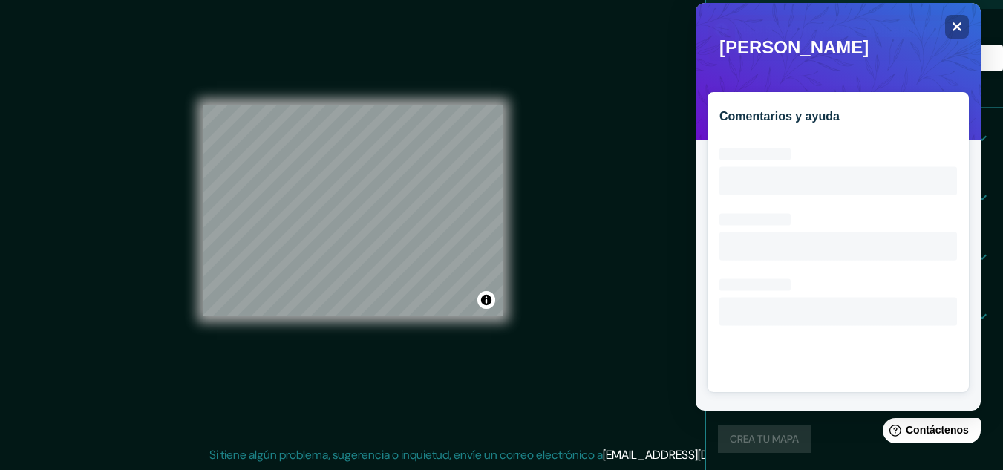
drag, startPoint x: 824, startPoint y: 45, endPoint x: 732, endPoint y: 27, distance: 93.2
click at [732, 27] on div "Oops! Something went wrong while trying to perform this action." at bounding box center [838, 37] width 261 height 45
copy div "Oops! Something went wrong while trying to perform this action."
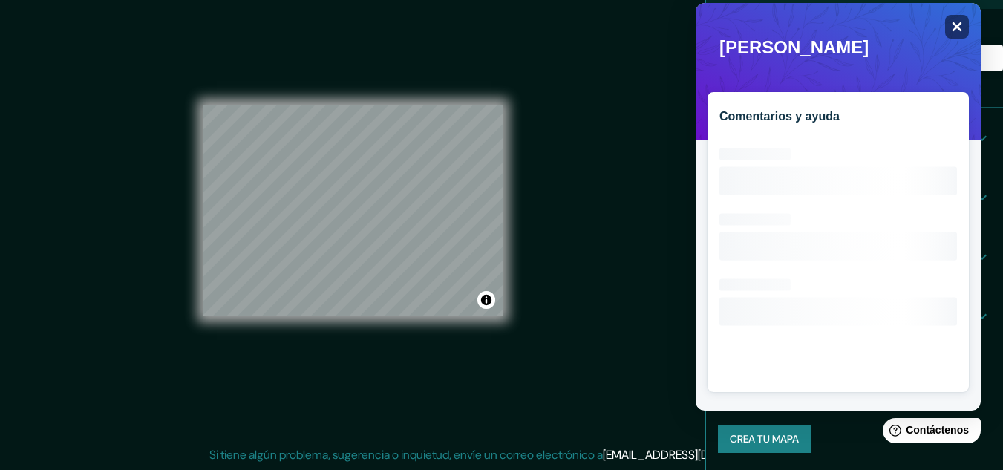
click at [965, 19] on div "Close" at bounding box center [957, 27] width 24 height 24
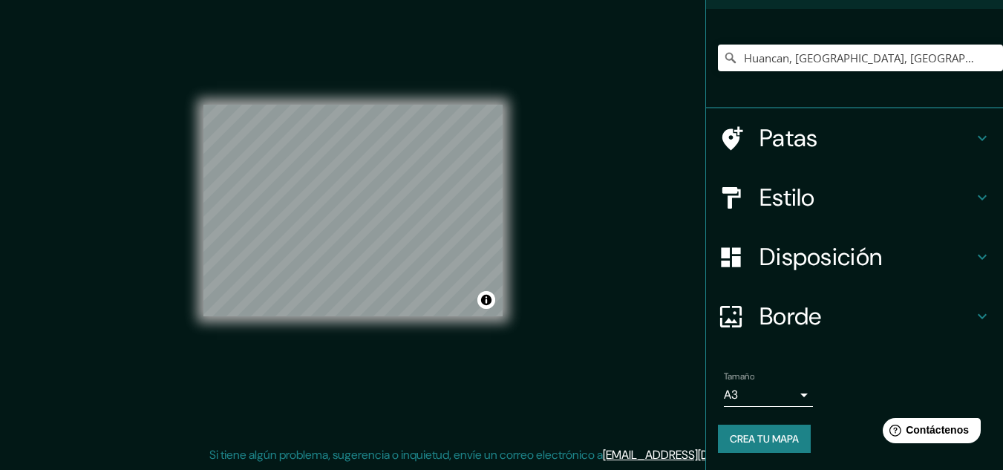
click at [609, 195] on div "Mappin Ubicación Huancan, Departamento de Junín, Perú Huancán Departamento de J…" at bounding box center [501, 222] width 1003 height 495
click at [730, 429] on font "Crea tu mapa" at bounding box center [764, 438] width 69 height 19
click at [958, 424] on font "Contáctenos" at bounding box center [937, 430] width 65 height 13
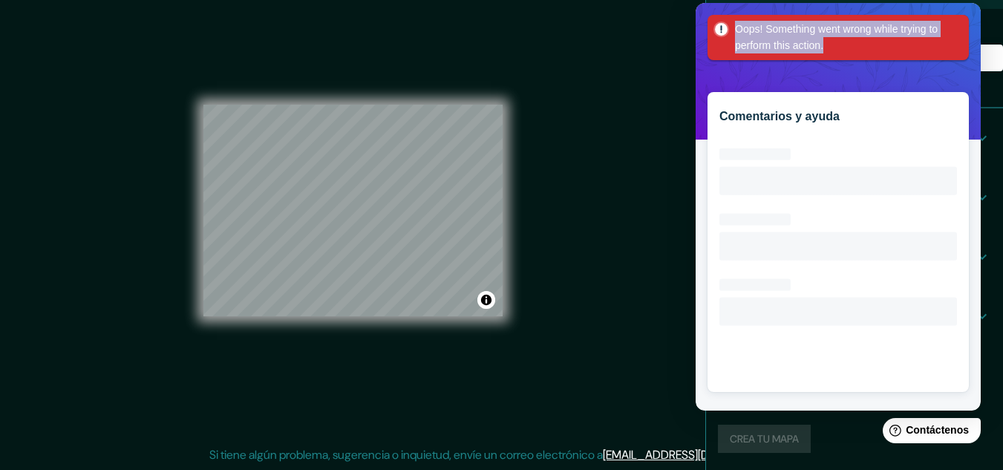
drag, startPoint x: 840, startPoint y: 45, endPoint x: 732, endPoint y: 19, distance: 111.5
click at [732, 19] on div "Oops! Something went wrong while trying to perform this action." at bounding box center [838, 37] width 261 height 45
copy div "Oops! Something went wrong while trying to perform this action."
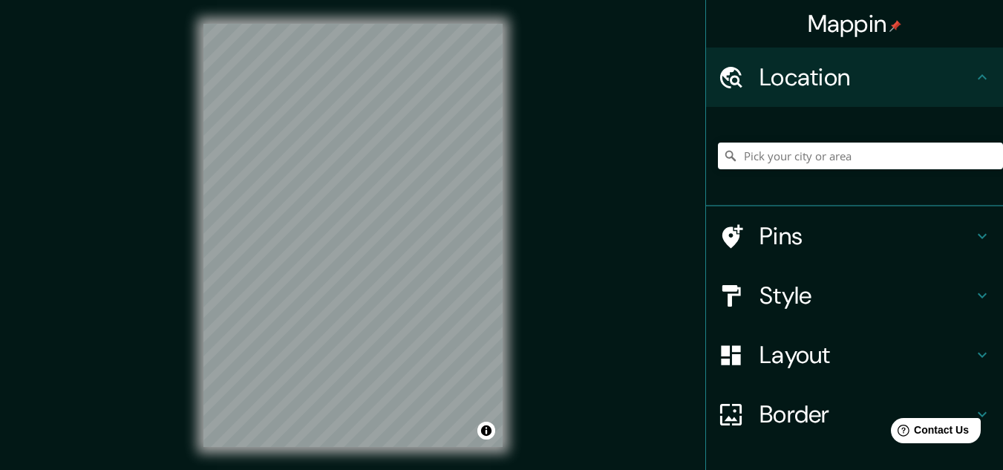
drag, startPoint x: 837, startPoint y: 173, endPoint x: 846, endPoint y: 159, distance: 16.7
click at [837, 172] on div at bounding box center [860, 156] width 285 height 74
click at [847, 159] on input "Pick your city or area" at bounding box center [860, 156] width 285 height 27
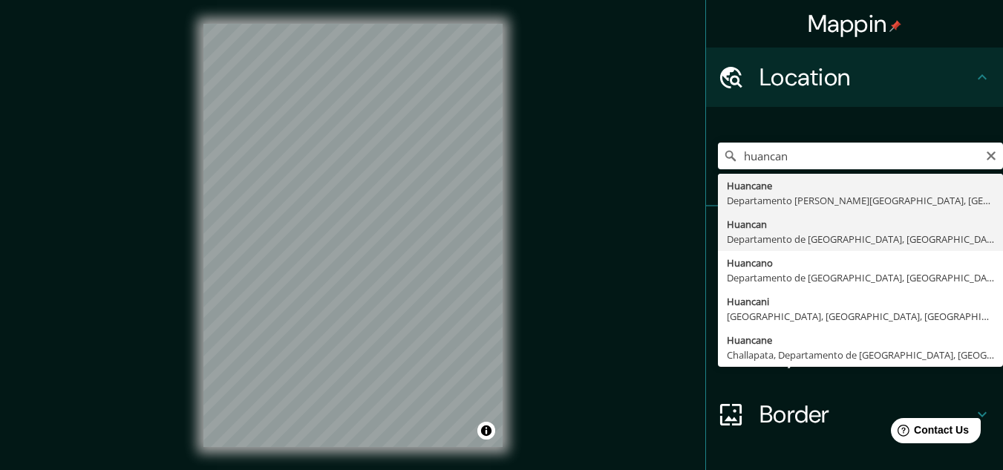
type input "Huancan, [GEOGRAPHIC_DATA], [GEOGRAPHIC_DATA]"
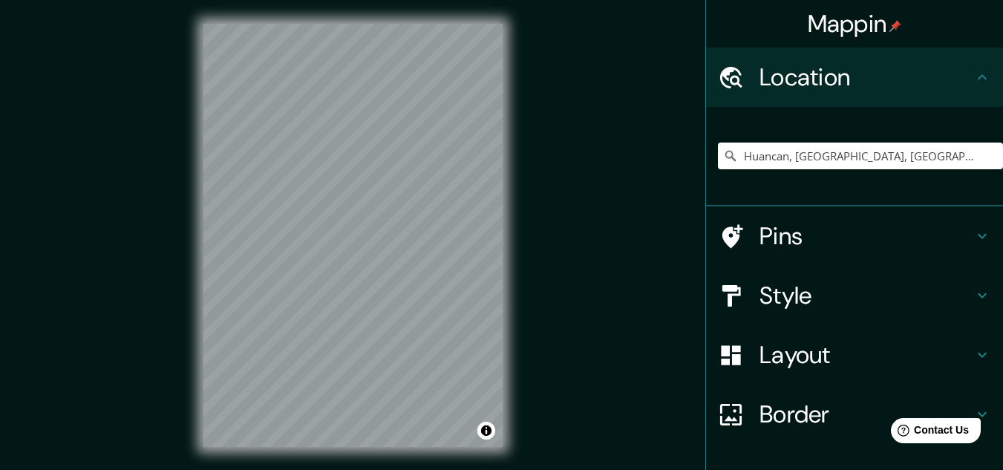
scroll to position [98, 0]
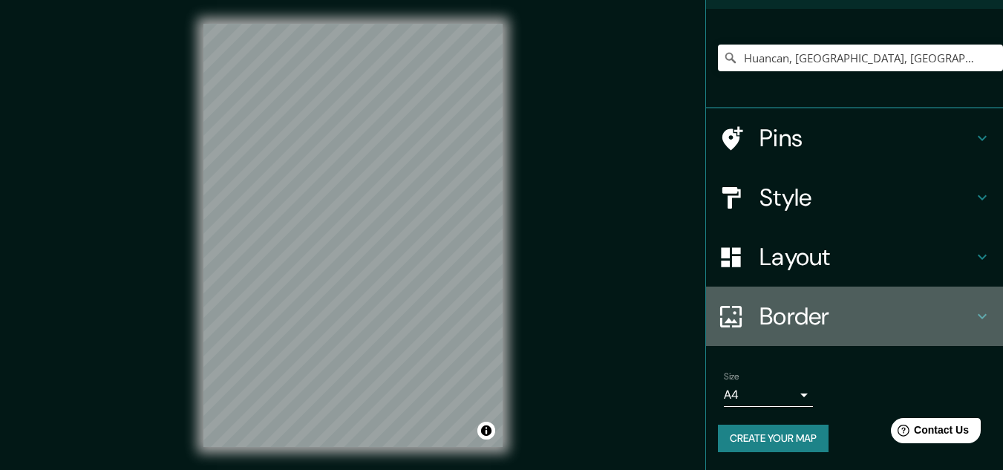
click at [777, 302] on h4 "Border" at bounding box center [867, 317] width 214 height 30
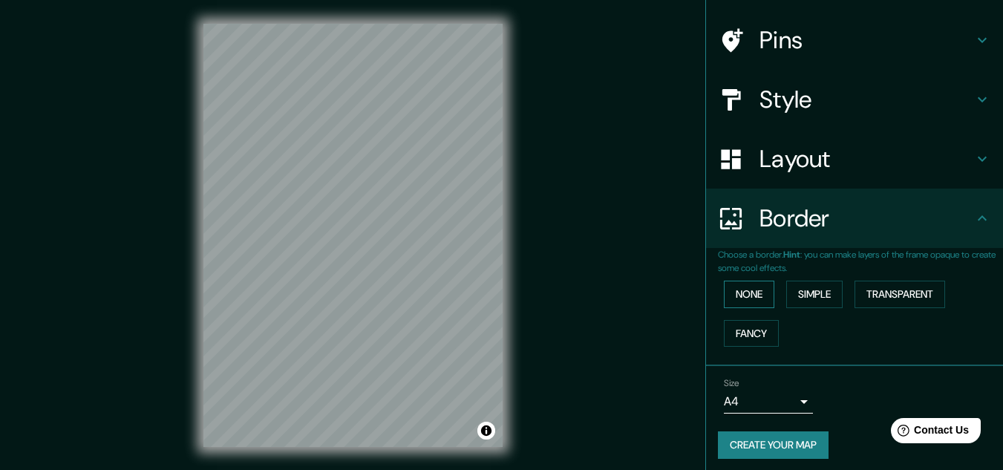
click at [751, 290] on button "None" at bounding box center [749, 294] width 51 height 27
click at [798, 173] on h4 "Layout" at bounding box center [867, 159] width 214 height 30
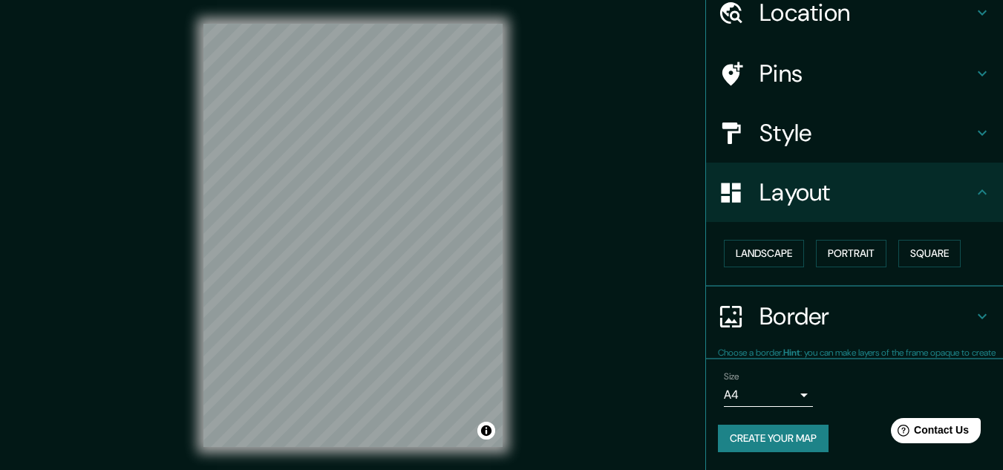
scroll to position [64, 0]
click at [762, 242] on button "Landscape" at bounding box center [764, 254] width 80 height 27
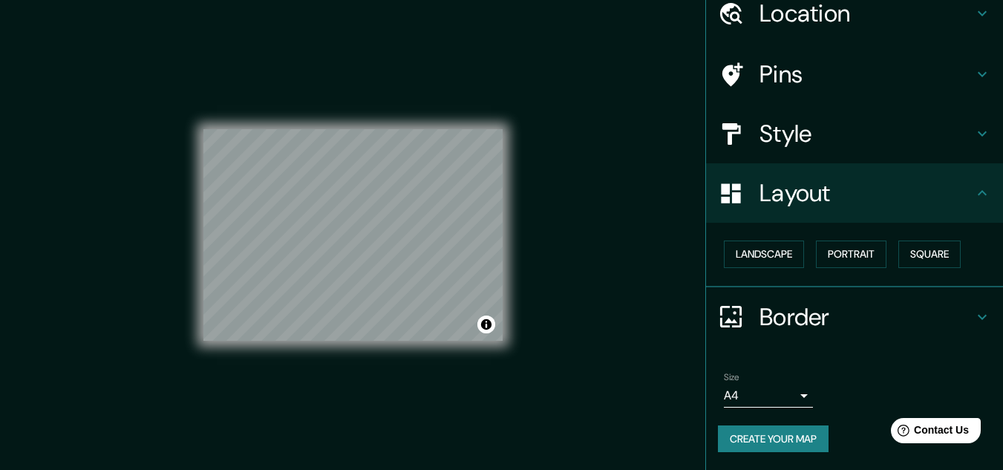
click at [811, 139] on h4 "Style" at bounding box center [867, 134] width 214 height 30
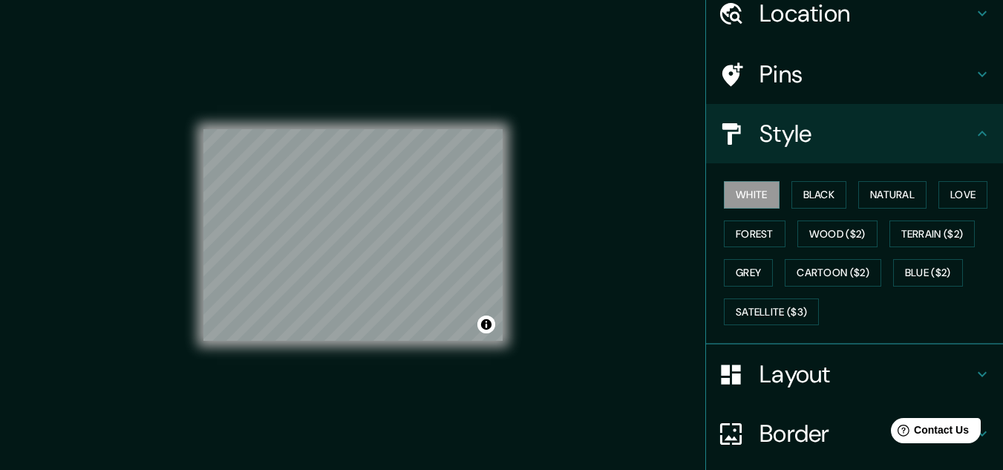
drag, startPoint x: 816, startPoint y: 197, endPoint x: 781, endPoint y: 201, distance: 35.9
click at [815, 198] on button "Black" at bounding box center [820, 194] width 56 height 27
click at [747, 201] on button "White" at bounding box center [752, 194] width 56 height 27
click at [892, 201] on button "Natural" at bounding box center [893, 194] width 68 height 27
click at [759, 203] on button "White" at bounding box center [752, 194] width 56 height 27
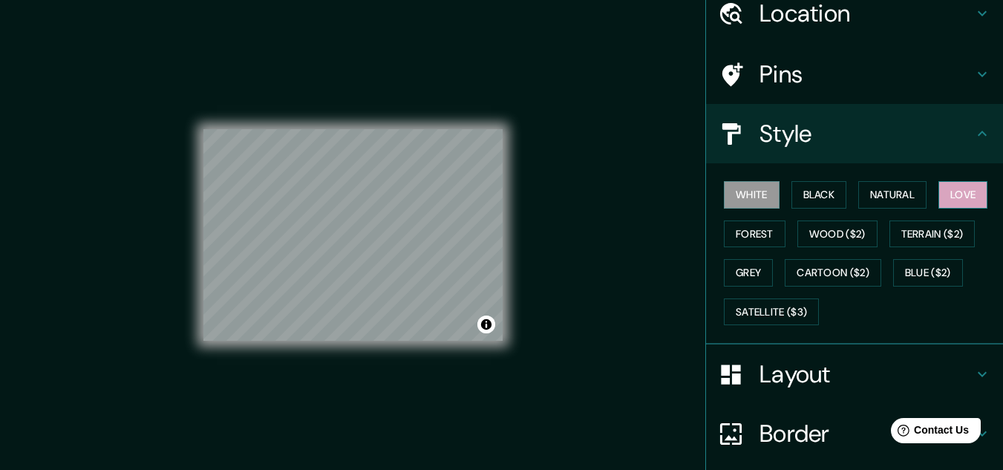
click at [953, 197] on button "Love" at bounding box center [963, 194] width 49 height 27
click at [806, 192] on button "Black" at bounding box center [820, 194] width 56 height 27
click at [737, 193] on button "White" at bounding box center [752, 194] width 56 height 27
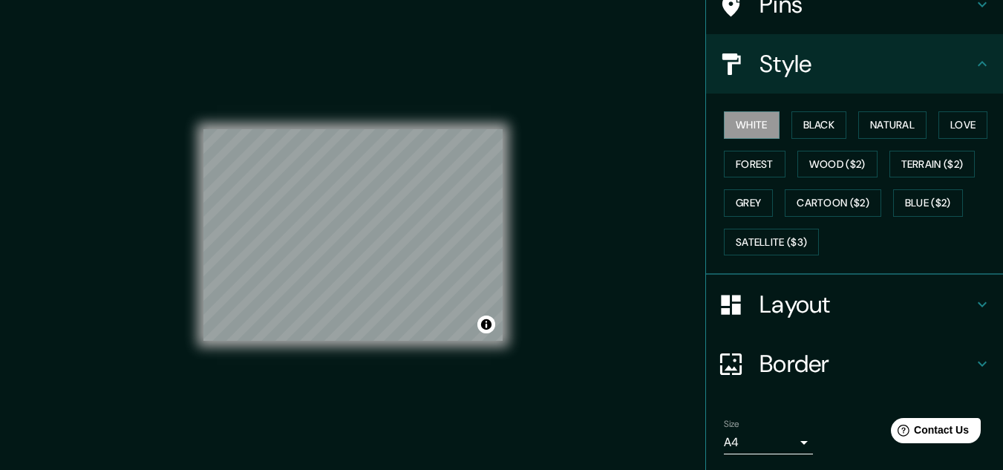
scroll to position [181, 0]
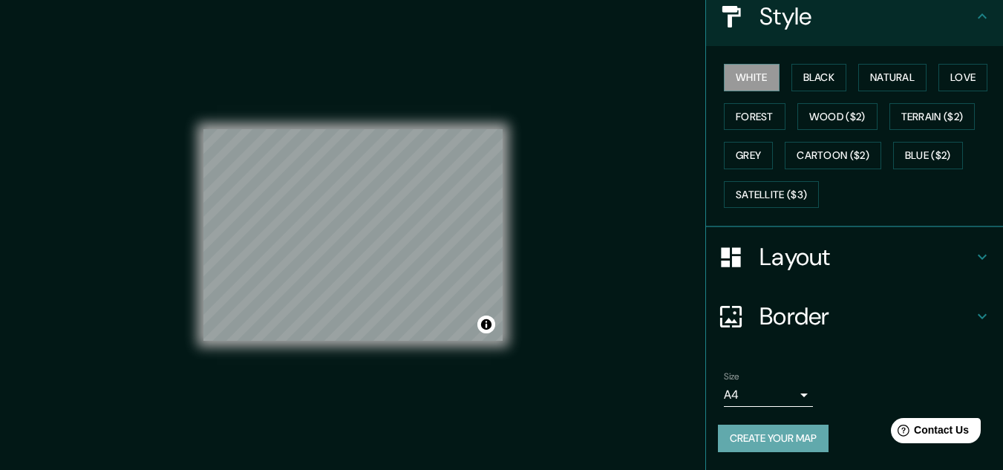
click at [793, 429] on button "Create your map" at bounding box center [773, 438] width 111 height 27
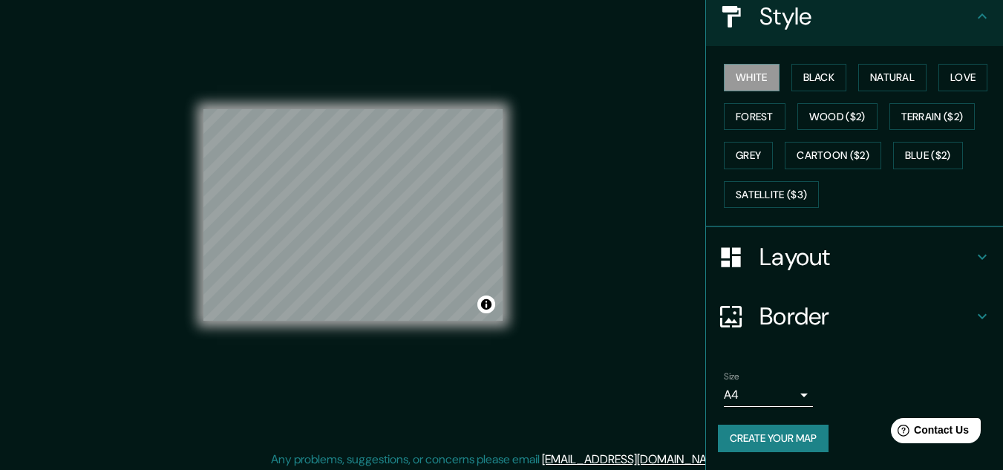
scroll to position [25, 0]
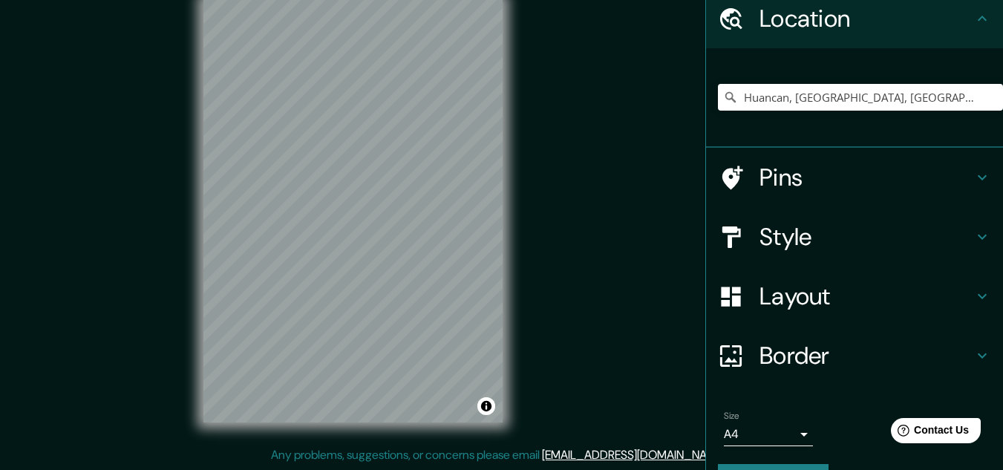
scroll to position [98, 0]
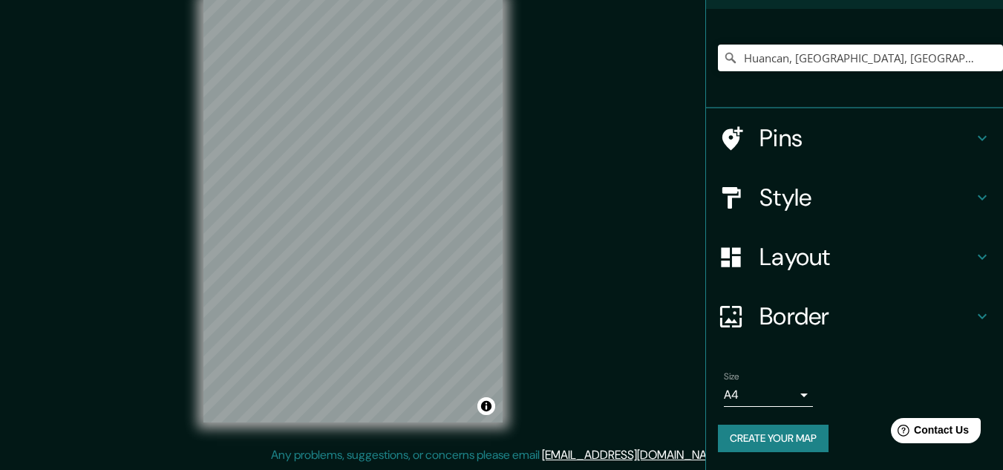
drag, startPoint x: 854, startPoint y: 272, endPoint x: 850, endPoint y: 250, distance: 22.7
click at [854, 272] on div "Layout" at bounding box center [854, 256] width 297 height 59
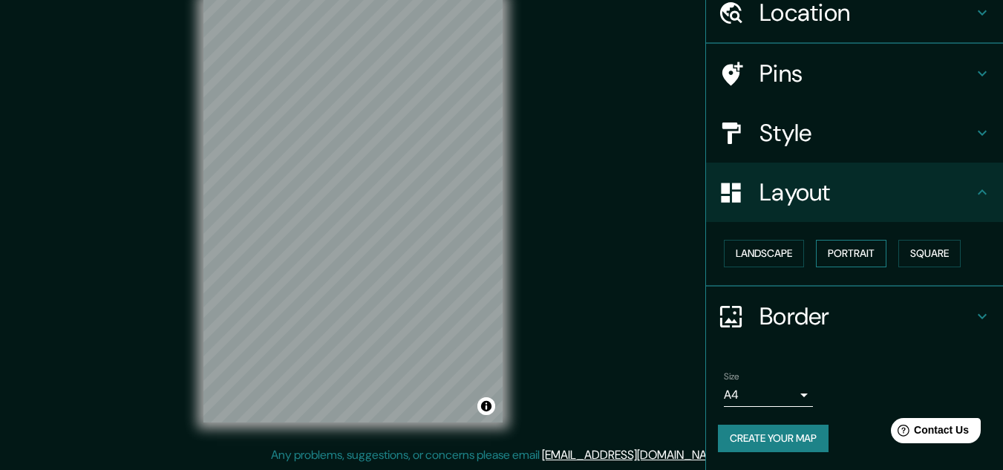
scroll to position [64, 0]
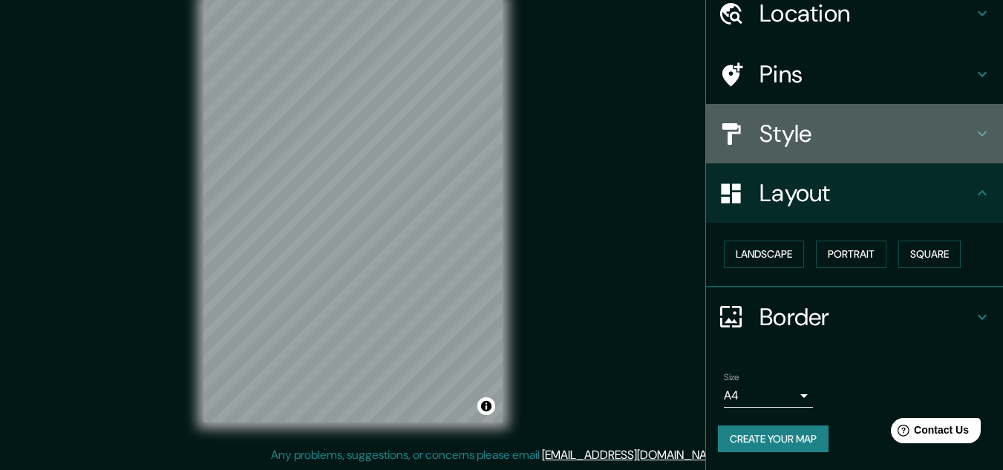
click at [812, 149] on div "Style" at bounding box center [854, 133] width 297 height 59
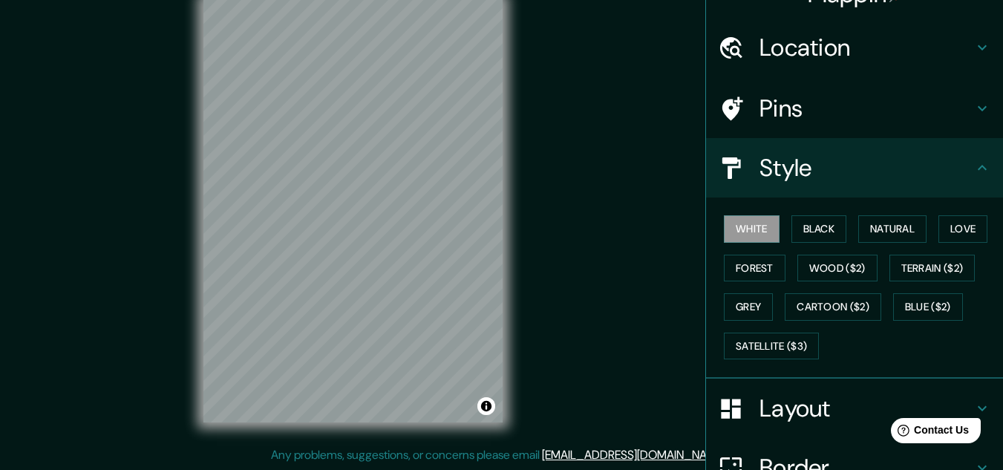
scroll to position [0, 0]
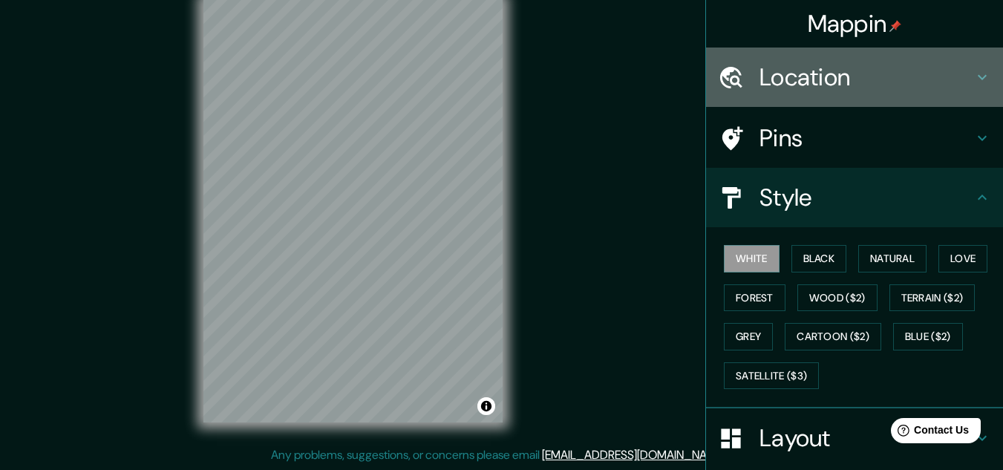
click at [819, 83] on h4 "Location" at bounding box center [867, 77] width 214 height 30
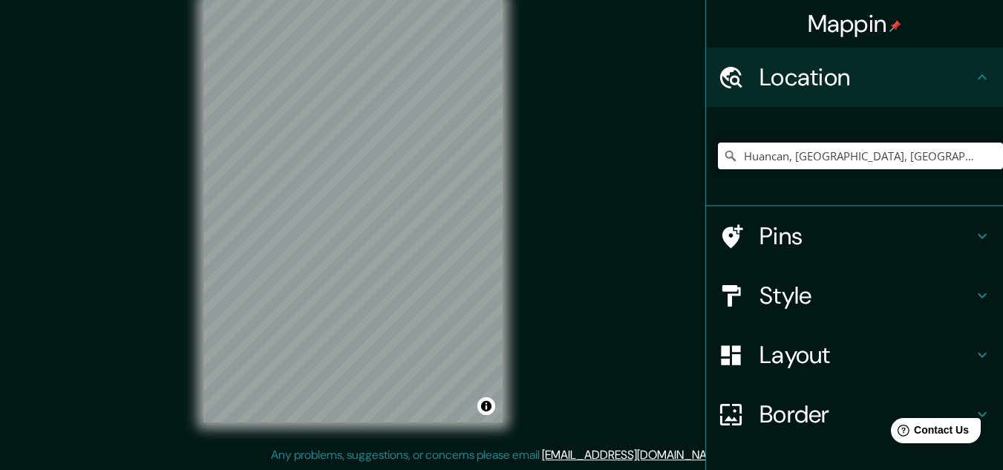
click at [787, 155] on input "Huancan, [GEOGRAPHIC_DATA], [GEOGRAPHIC_DATA]" at bounding box center [860, 156] width 285 height 27
click at [943, 159] on input "Huancan, [GEOGRAPHIC_DATA], [GEOGRAPHIC_DATA]" at bounding box center [860, 156] width 285 height 27
click at [723, 150] on icon at bounding box center [730, 156] width 15 height 15
click at [443, 131] on div "Mappin Location [GEOGRAPHIC_DATA], [GEOGRAPHIC_DATA], [GEOGRAPHIC_DATA] Pins St…" at bounding box center [501, 222] width 1003 height 495
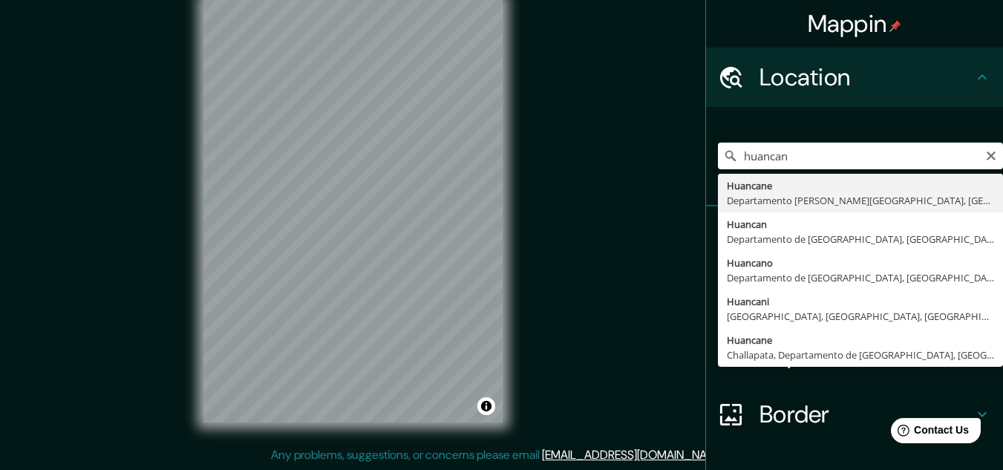
drag, startPoint x: 780, startPoint y: 217, endPoint x: 775, endPoint y: 224, distance: 8.0
type input "Huancan, [GEOGRAPHIC_DATA], [GEOGRAPHIC_DATA]"
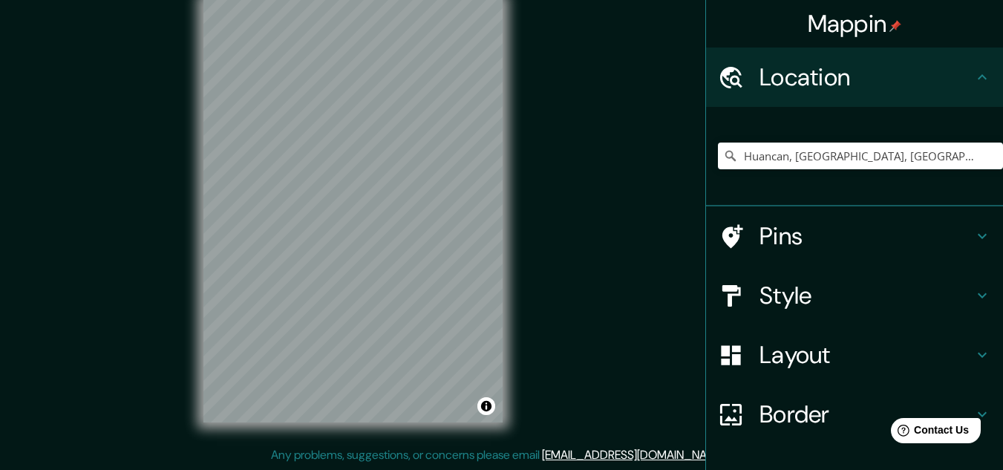
click at [809, 359] on h4 "Layout" at bounding box center [867, 355] width 214 height 30
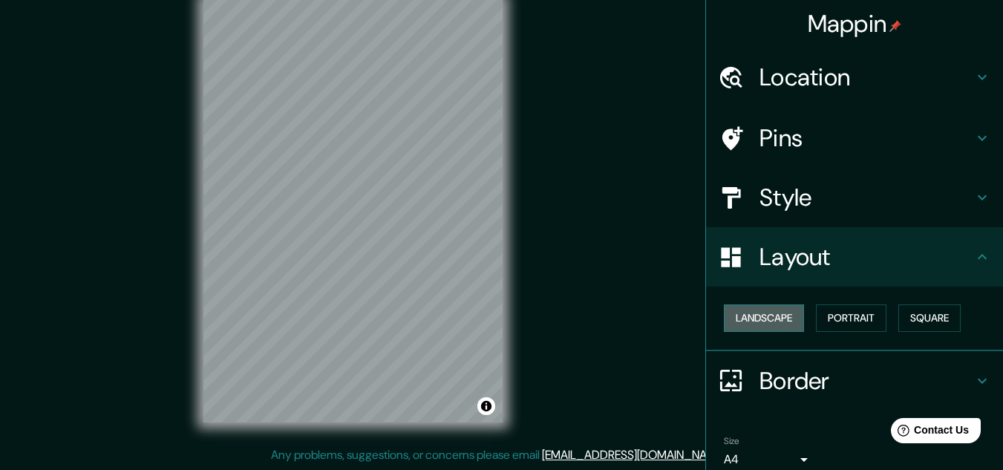
click at [785, 327] on button "Landscape" at bounding box center [764, 317] width 80 height 27
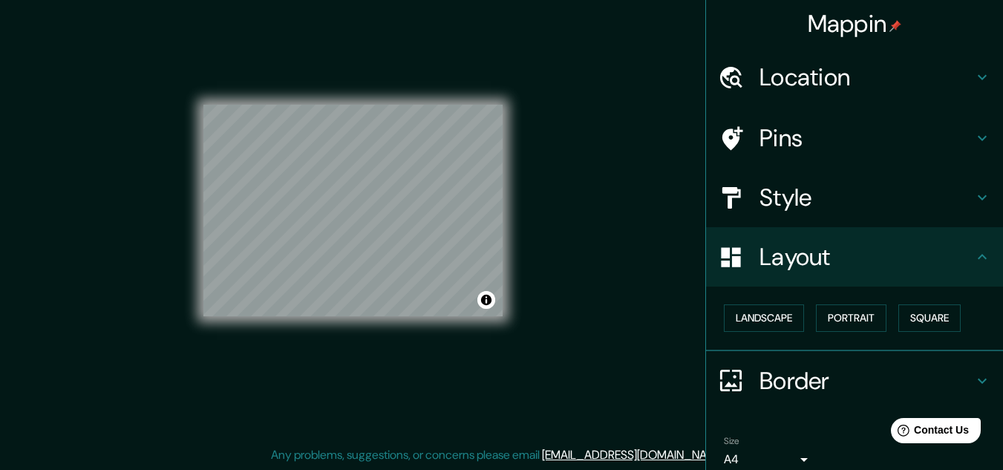
click at [823, 199] on h4 "Style" at bounding box center [867, 198] width 214 height 30
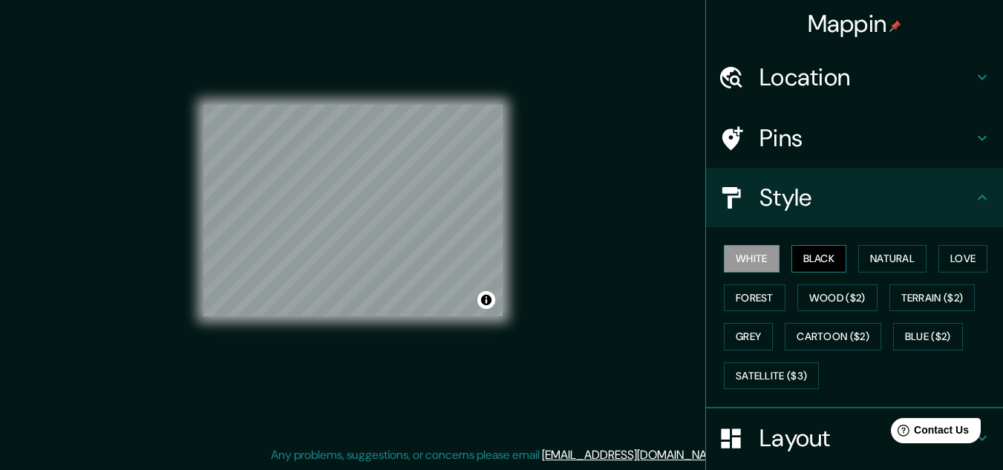
click at [804, 250] on button "Black" at bounding box center [820, 258] width 56 height 27
click at [744, 256] on button "White" at bounding box center [752, 258] width 56 height 27
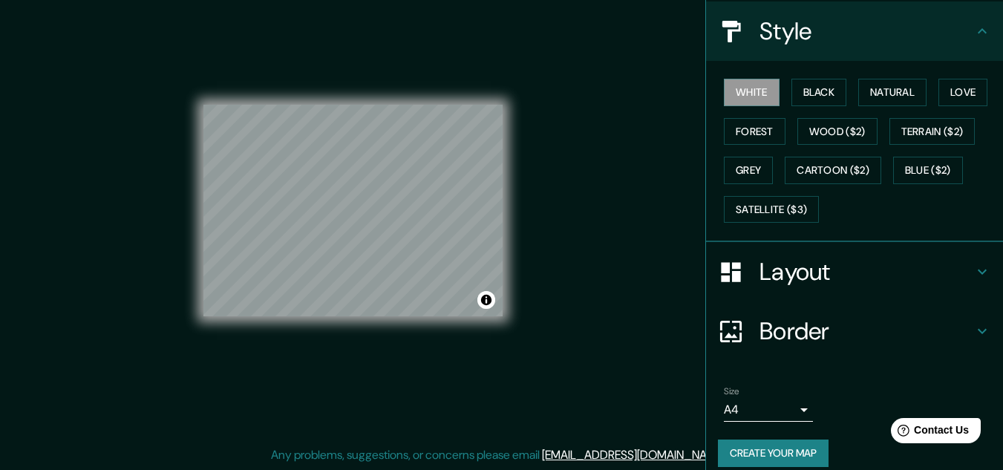
scroll to position [181, 0]
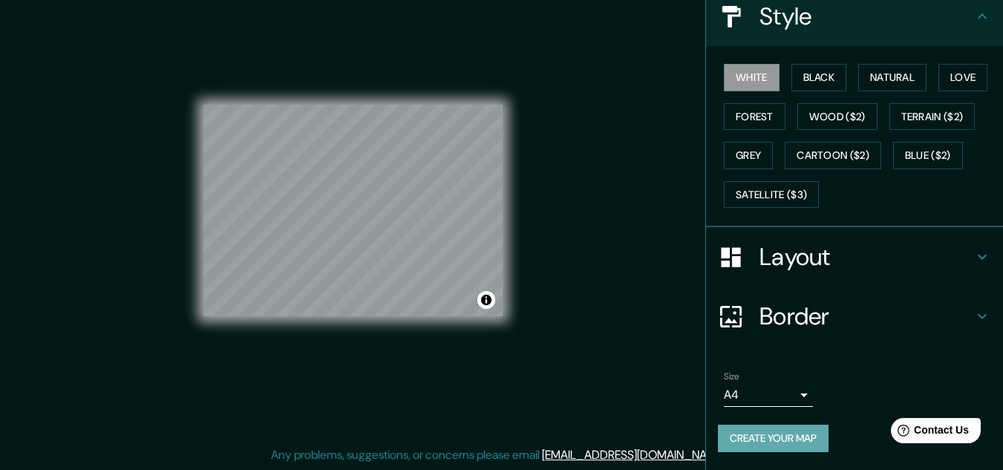
click at [805, 431] on button "Create your map" at bounding box center [773, 438] width 111 height 27
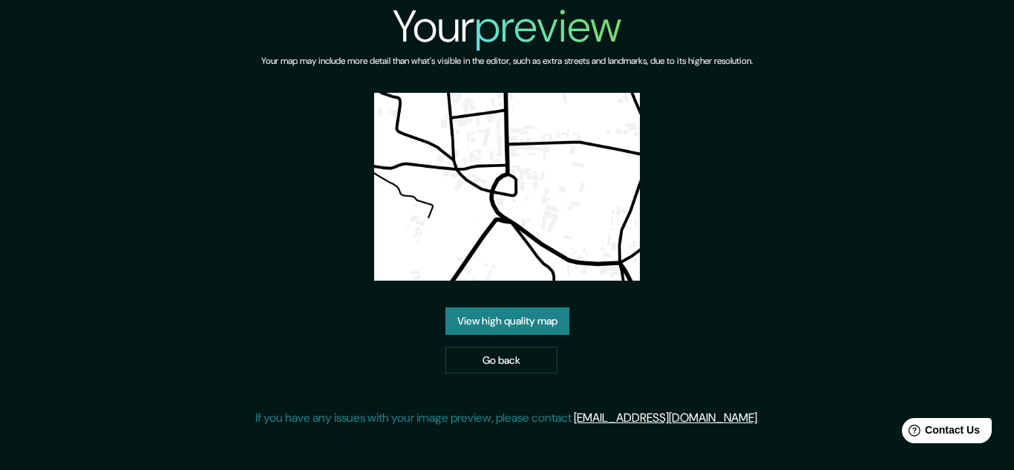
click at [511, 322] on link "View high quality map" at bounding box center [508, 320] width 124 height 27
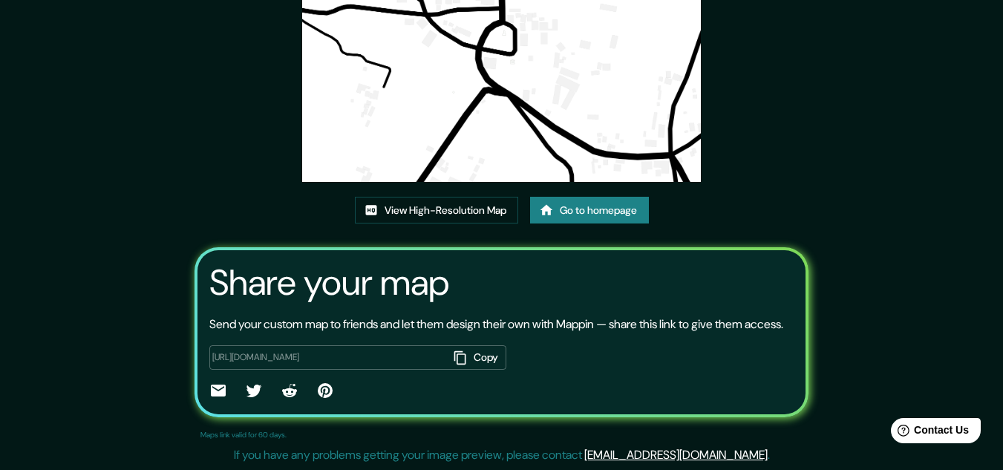
scroll to position [183, 0]
click at [867, 44] on div "This map was created with Mappin View High-Resolution Map Go to homepage Share …" at bounding box center [501, 152] width 1003 height 636
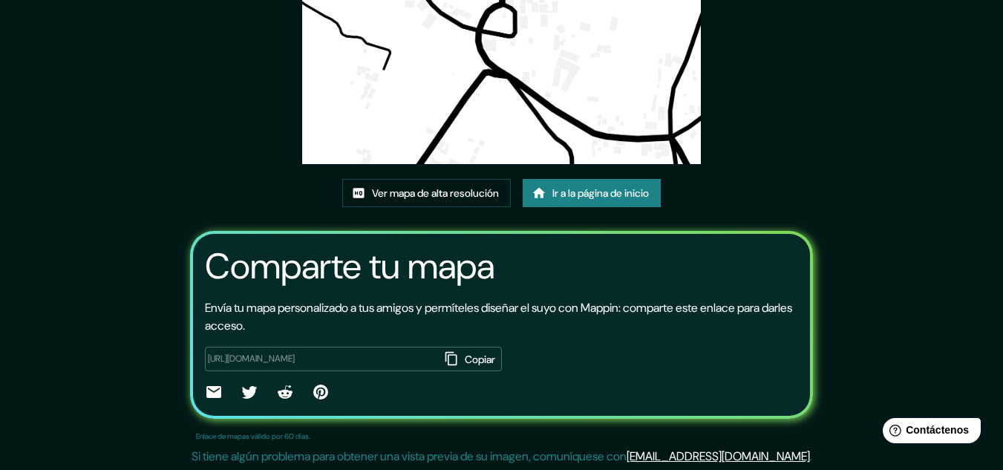
click at [832, 102] on div "Este mapa fue creado con Mappin Ver mapa de alta resolución Ir a la página de i…" at bounding box center [501, 144] width 659 height 655
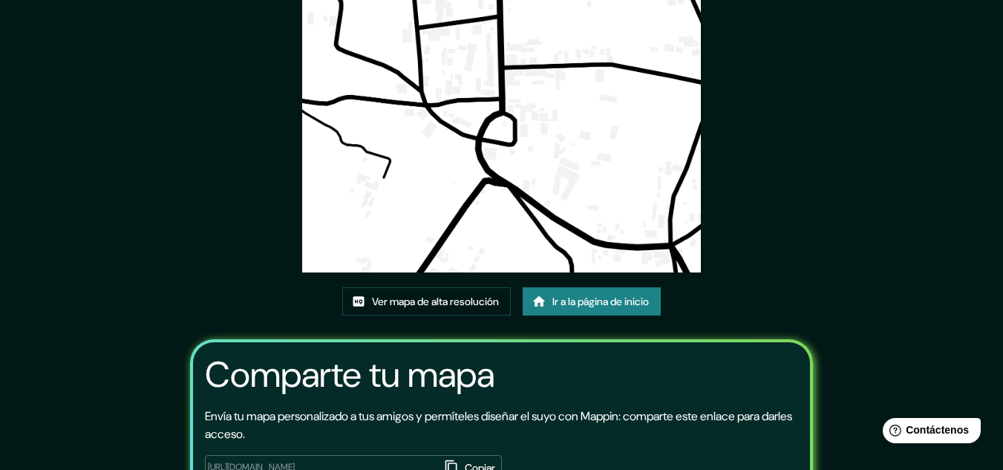
scroll to position [0, 0]
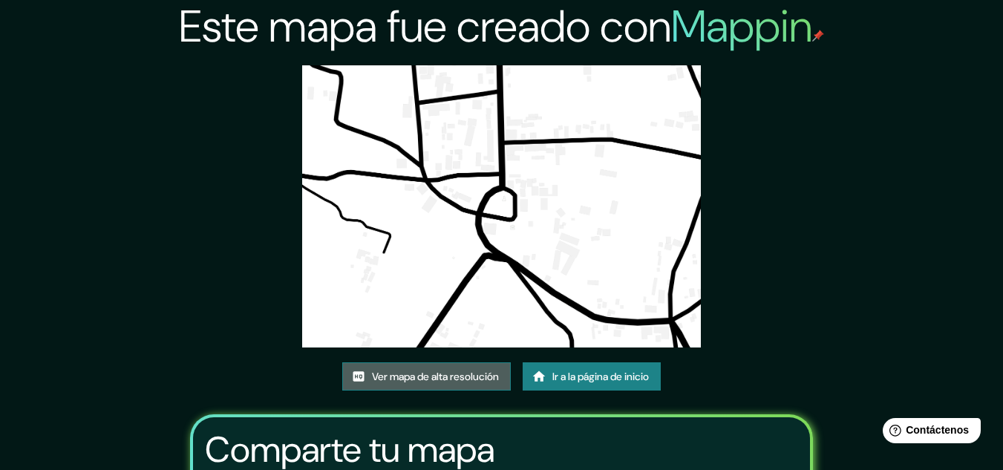
click at [462, 374] on font "Ver mapa de alta resolución" at bounding box center [435, 376] width 127 height 13
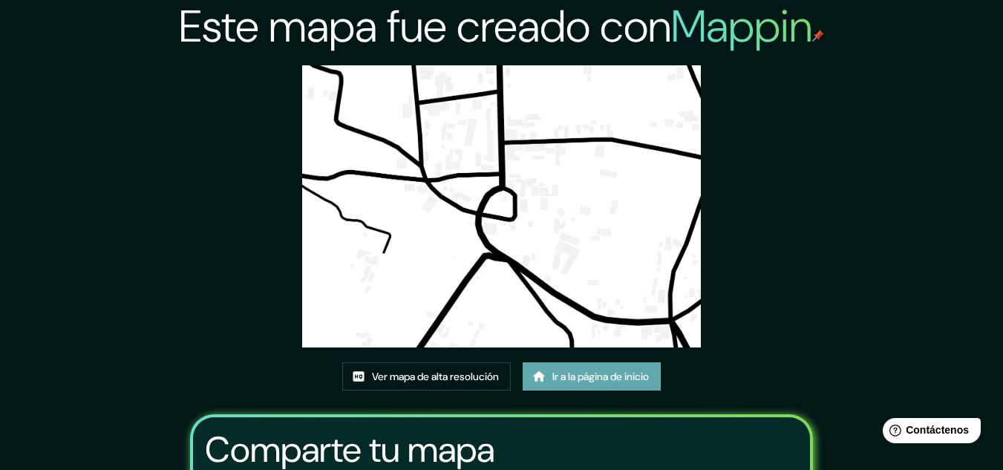
click at [571, 380] on font "Ir a la página de inicio" at bounding box center [601, 376] width 97 height 13
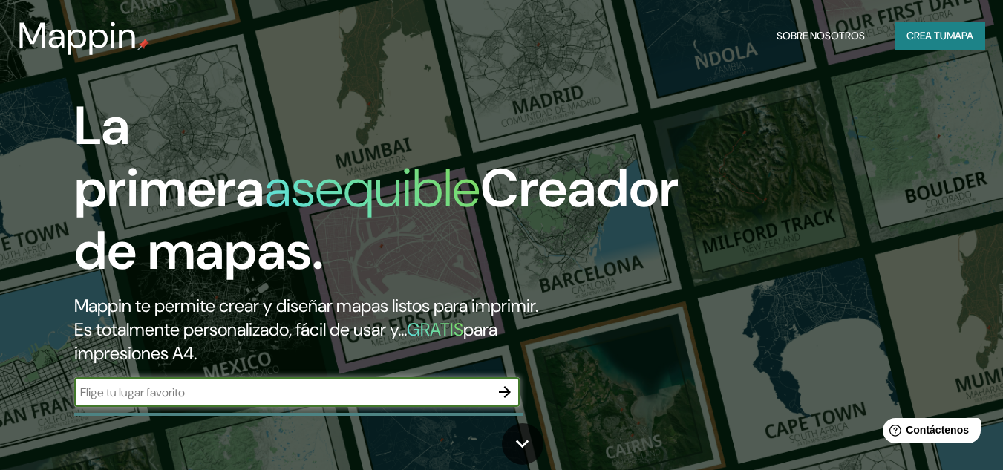
click at [420, 394] on input "text" at bounding box center [282, 392] width 416 height 17
type input "s"
type input "huancan"
click at [509, 391] on icon "button" at bounding box center [505, 392] width 18 height 18
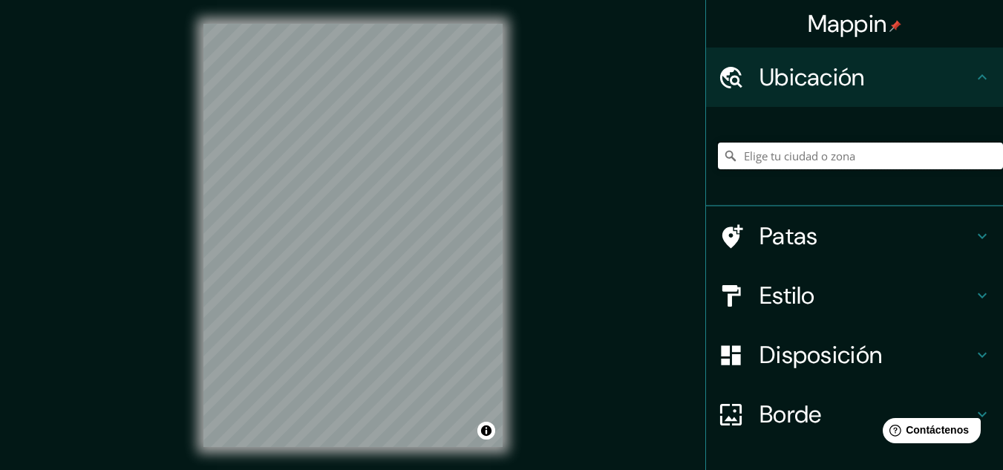
click at [824, 162] on input "Elige tu ciudad o zona" at bounding box center [860, 156] width 285 height 27
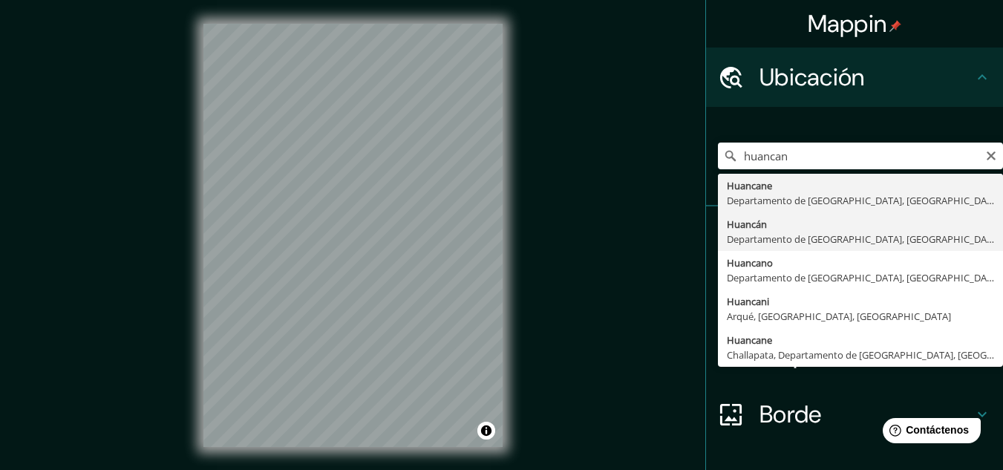
type input "Huancan, [GEOGRAPHIC_DATA], [GEOGRAPHIC_DATA]"
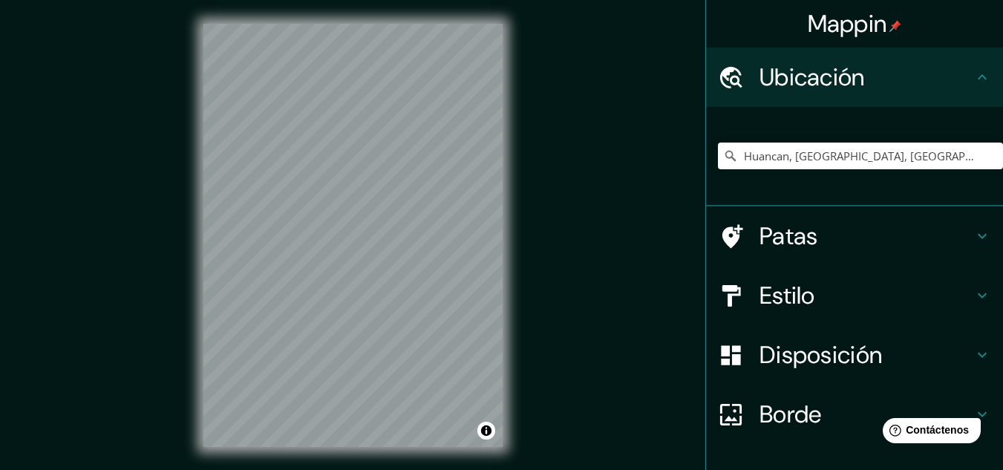
click at [798, 413] on font "Borde" at bounding box center [791, 414] width 62 height 31
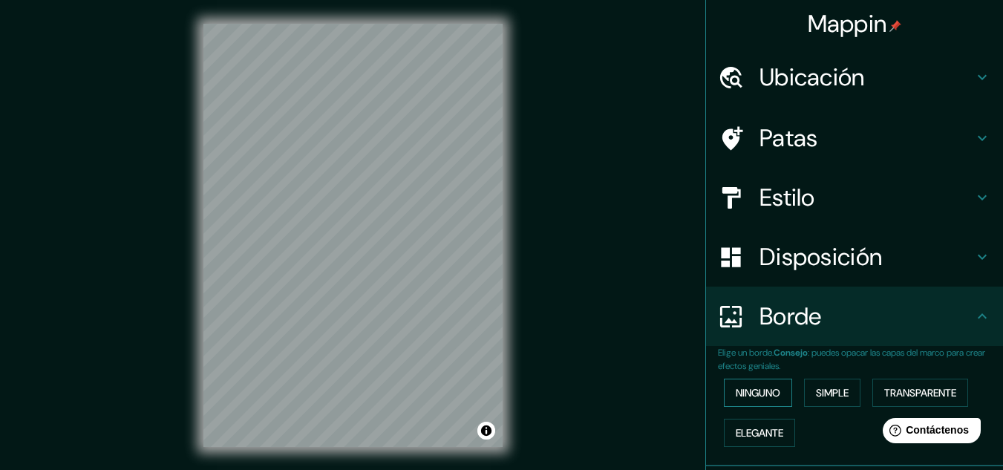
click at [752, 395] on font "Ninguno" at bounding box center [758, 392] width 45 height 13
click at [785, 332] on div "Borde" at bounding box center [854, 316] width 297 height 59
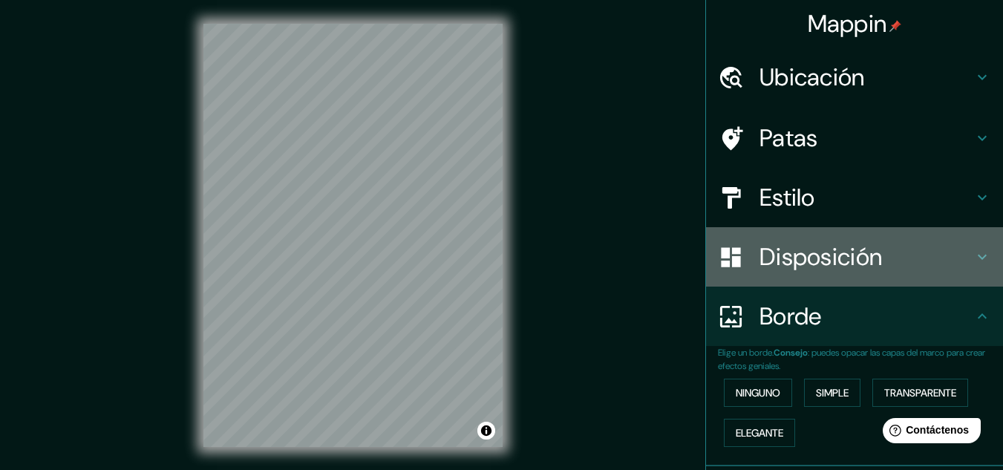
click at [810, 271] on font "Disposición" at bounding box center [821, 256] width 123 height 31
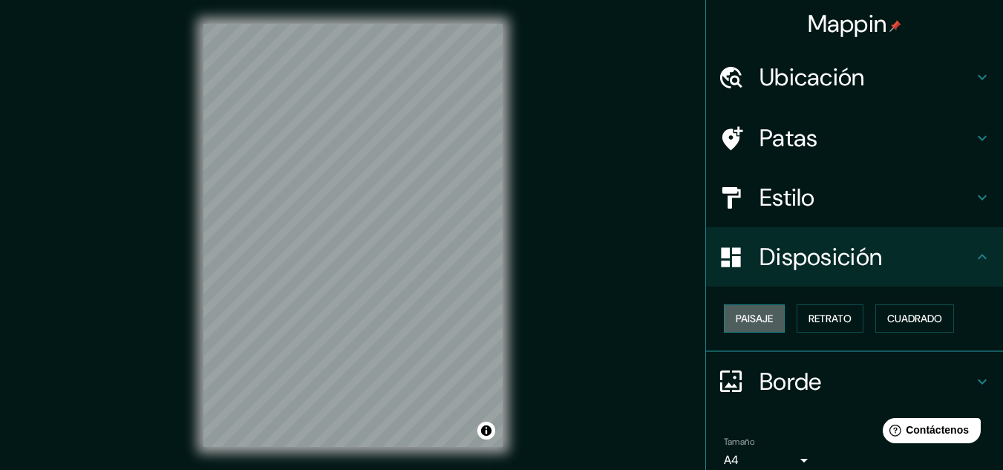
click at [763, 315] on font "Paisaje" at bounding box center [754, 318] width 37 height 13
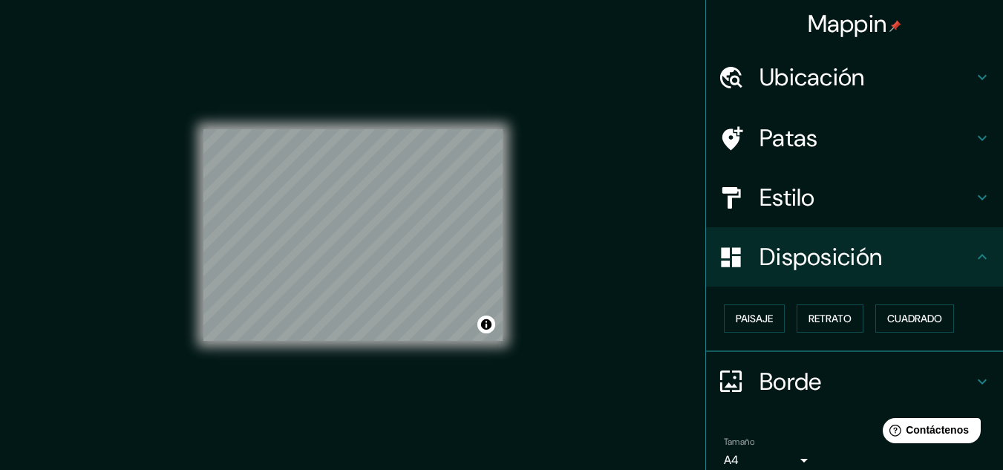
scroll to position [65, 0]
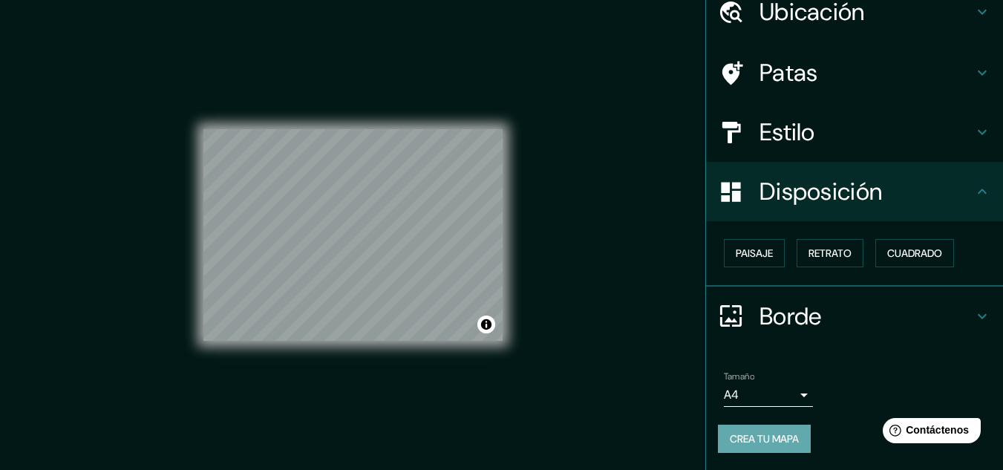
click at [771, 439] on font "Crea tu mapa" at bounding box center [764, 438] width 69 height 13
click at [775, 439] on font "Crea tu mapa" at bounding box center [764, 438] width 69 height 13
click at [775, 439] on div "Crea tu mapa" at bounding box center [854, 439] width 273 height 28
click at [782, 442] on font "Crea tu mapa" at bounding box center [764, 438] width 69 height 13
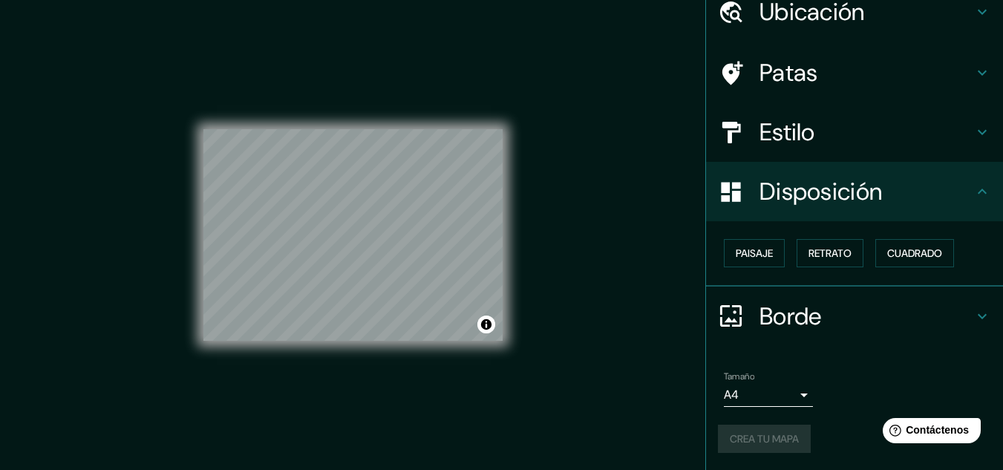
click at [782, 442] on div "Crea tu mapa" at bounding box center [854, 439] width 273 height 28
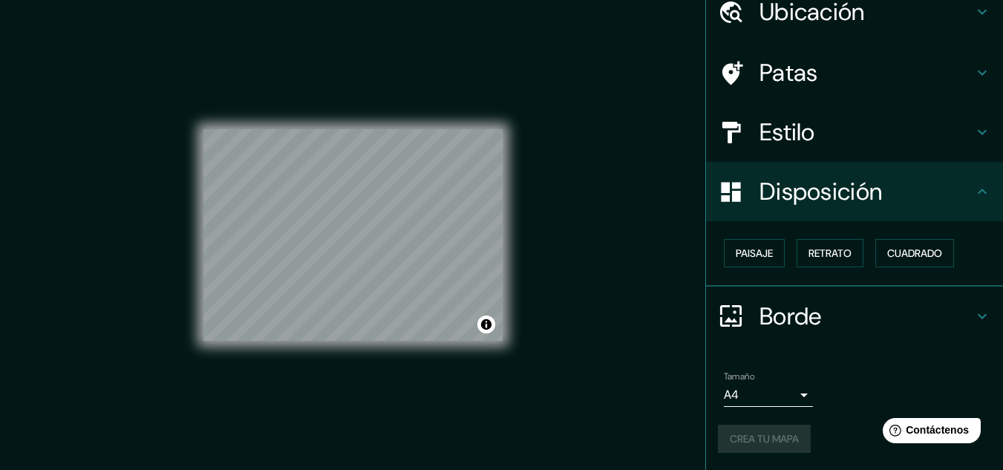
click at [782, 442] on div "Crea tu mapa" at bounding box center [854, 439] width 273 height 28
click at [740, 433] on font "Crea tu mapa" at bounding box center [764, 438] width 69 height 13
click at [740, 433] on div "Crea tu mapa" at bounding box center [854, 439] width 273 height 28
click at [739, 427] on div "Crea tu mapa" at bounding box center [854, 439] width 273 height 28
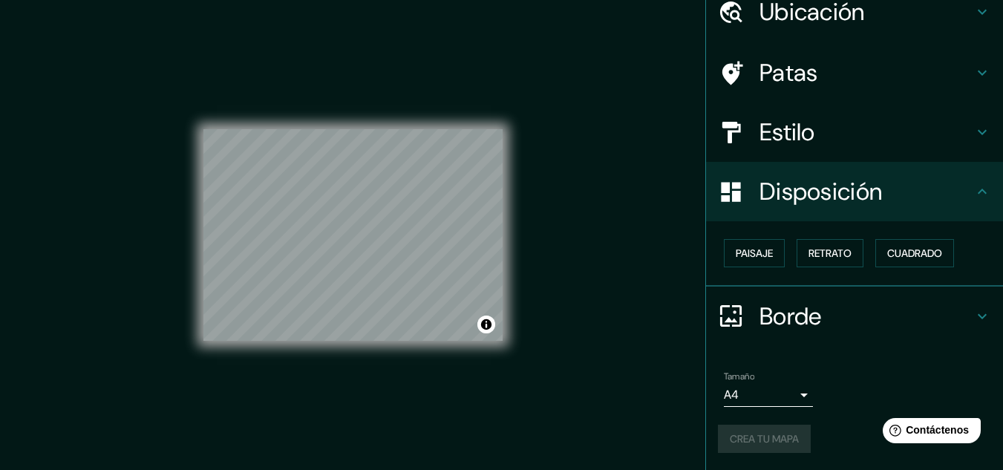
click at [741, 432] on div "Crea tu mapa" at bounding box center [854, 439] width 273 height 28
drag, startPoint x: 741, startPoint y: 432, endPoint x: 749, endPoint y: 438, distance: 9.5
click at [741, 438] on div "Crea tu mapa" at bounding box center [854, 439] width 273 height 28
click at [938, 434] on font "Contáctenos" at bounding box center [937, 430] width 65 height 13
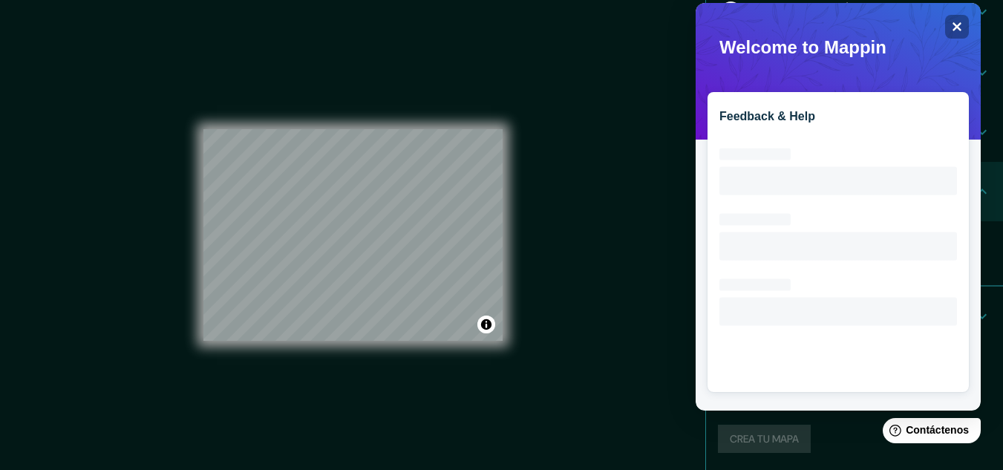
scroll to position [0, 0]
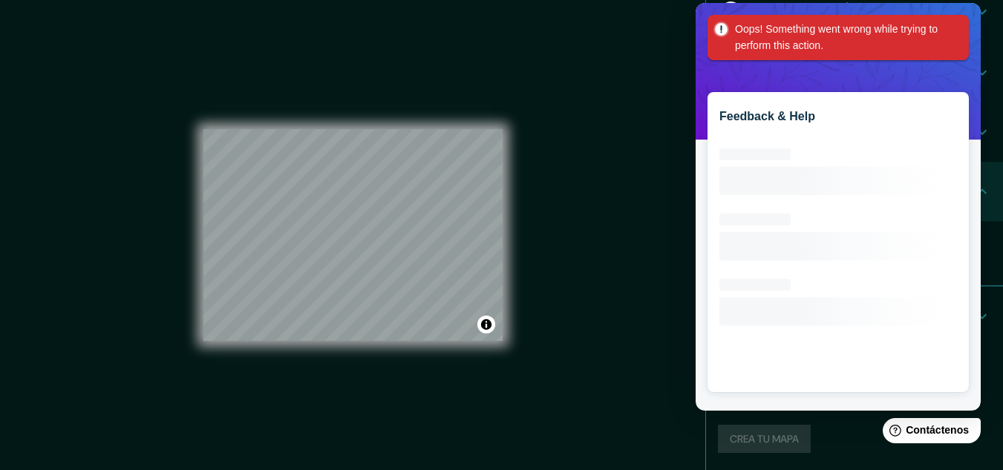
click at [960, 28] on div "Oops! Something went wrong while trying to perform this action." at bounding box center [838, 37] width 261 height 45
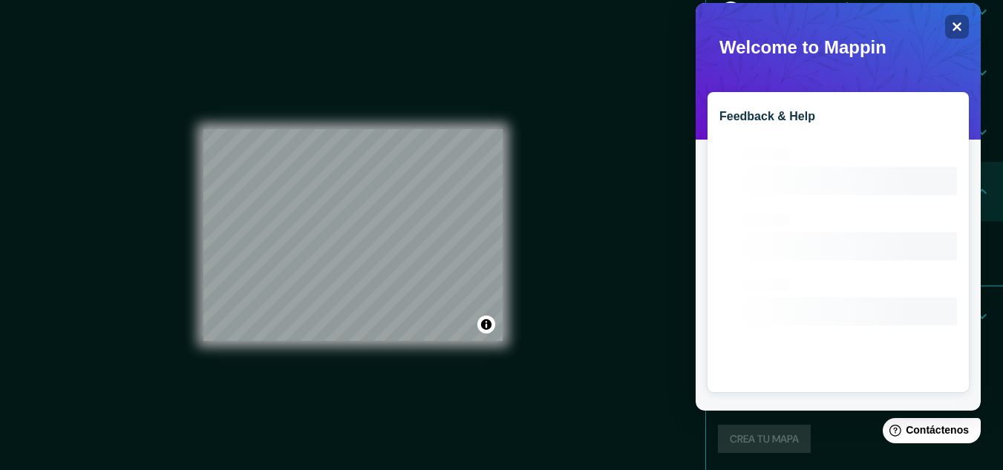
drag, startPoint x: 578, startPoint y: 30, endPoint x: 622, endPoint y: 10, distance: 48.2
click at [579, 30] on div "Mappin Ubicación Huancan, Departamento de Junín, Perú Patas Estilo Disposición …" at bounding box center [501, 247] width 1003 height 495
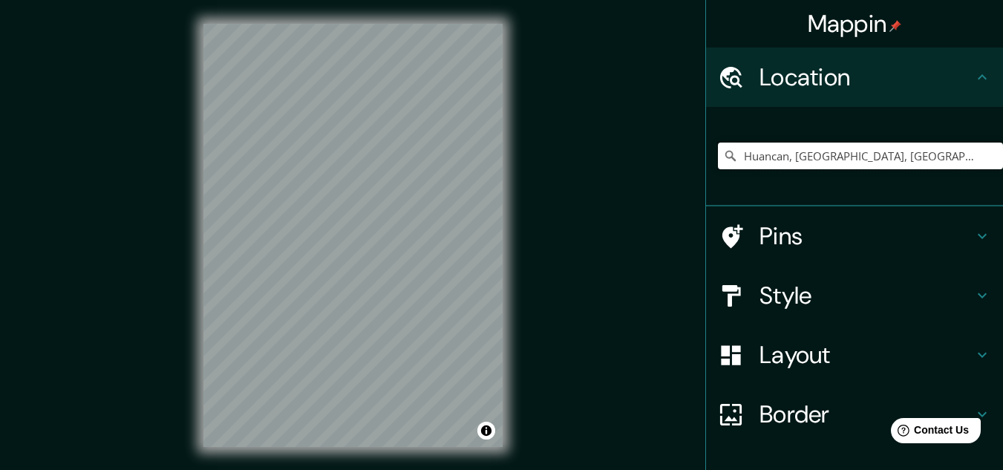
click at [942, 159] on input "Huancan, [GEOGRAPHIC_DATA], [GEOGRAPHIC_DATA]" at bounding box center [860, 156] width 285 height 27
drag, startPoint x: 956, startPoint y: 152, endPoint x: 522, endPoint y: 146, distance: 433.8
click at [541, 166] on div "Mappin Location [GEOGRAPHIC_DATA], [GEOGRAPHIC_DATA], [GEOGRAPHIC_DATA] Pins St…" at bounding box center [501, 247] width 1003 height 495
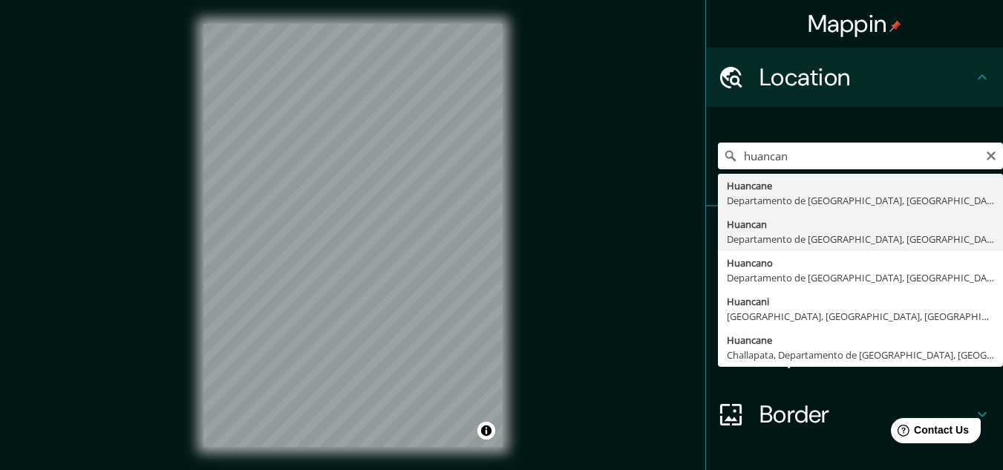
type input "Huancan, [GEOGRAPHIC_DATA], [GEOGRAPHIC_DATA]"
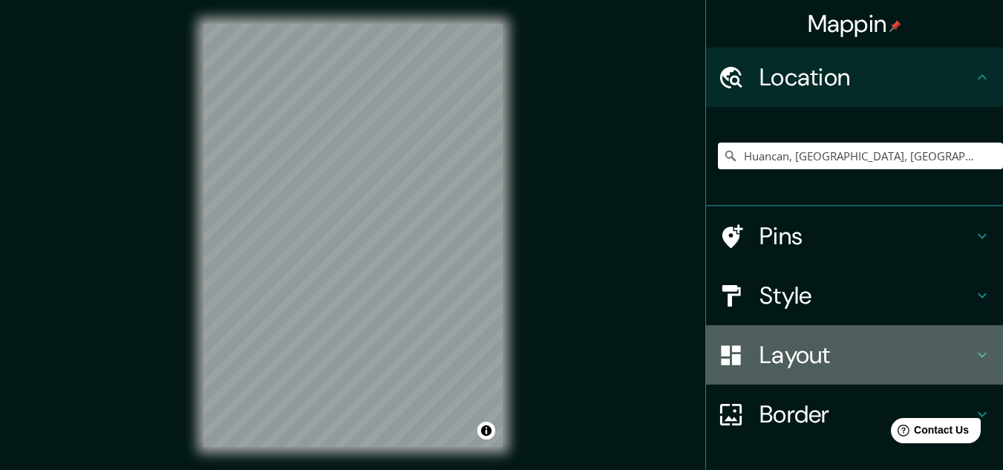
click at [820, 337] on div "Layout" at bounding box center [854, 354] width 297 height 59
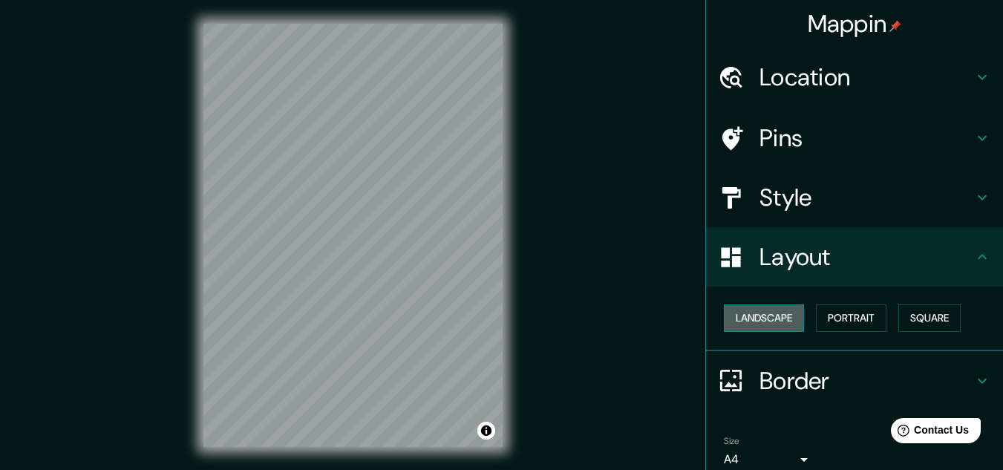
click at [778, 321] on button "Landscape" at bounding box center [764, 317] width 80 height 27
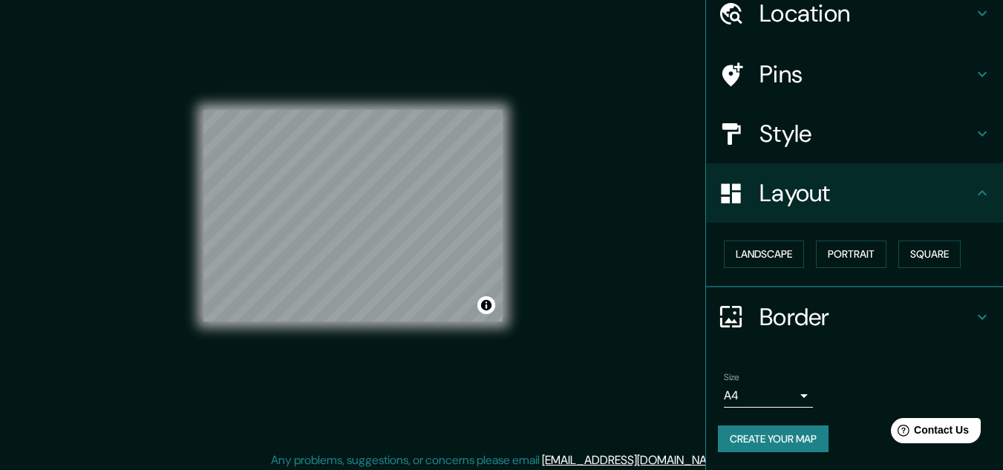
scroll to position [25, 0]
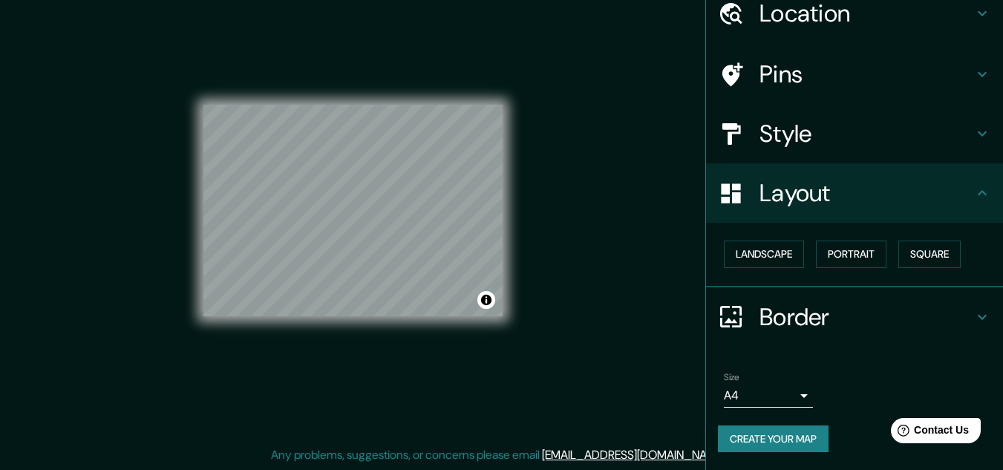
click at [759, 438] on button "Create your map" at bounding box center [773, 439] width 111 height 27
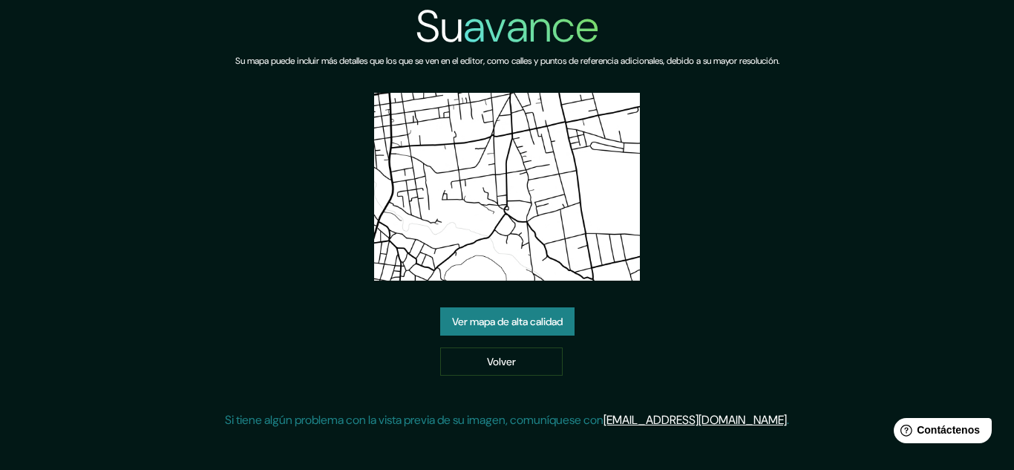
click at [815, 112] on div "Su avance Su mapa puede incluir más detalles que los que se ven en el editor, c…" at bounding box center [507, 220] width 1014 height 441
click at [561, 325] on font "Ver mapa de alta calidad" at bounding box center [507, 321] width 111 height 13
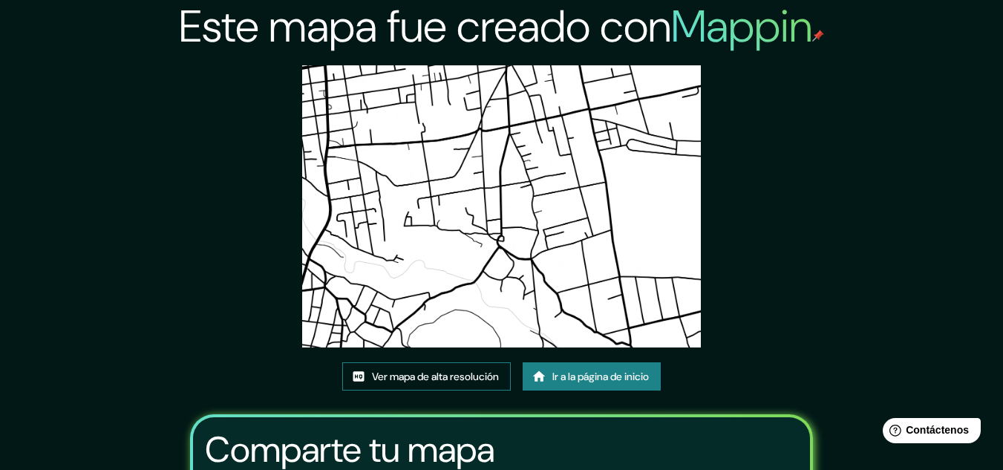
click at [487, 380] on font "Ver mapa de alta resolución" at bounding box center [435, 376] width 127 height 13
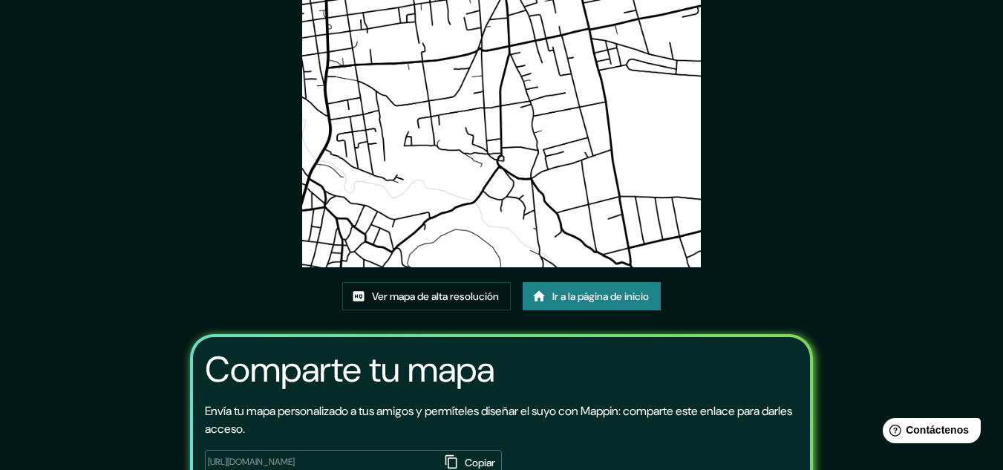
scroll to position [185, 0]
